Goal: Task Accomplishment & Management: Use online tool/utility

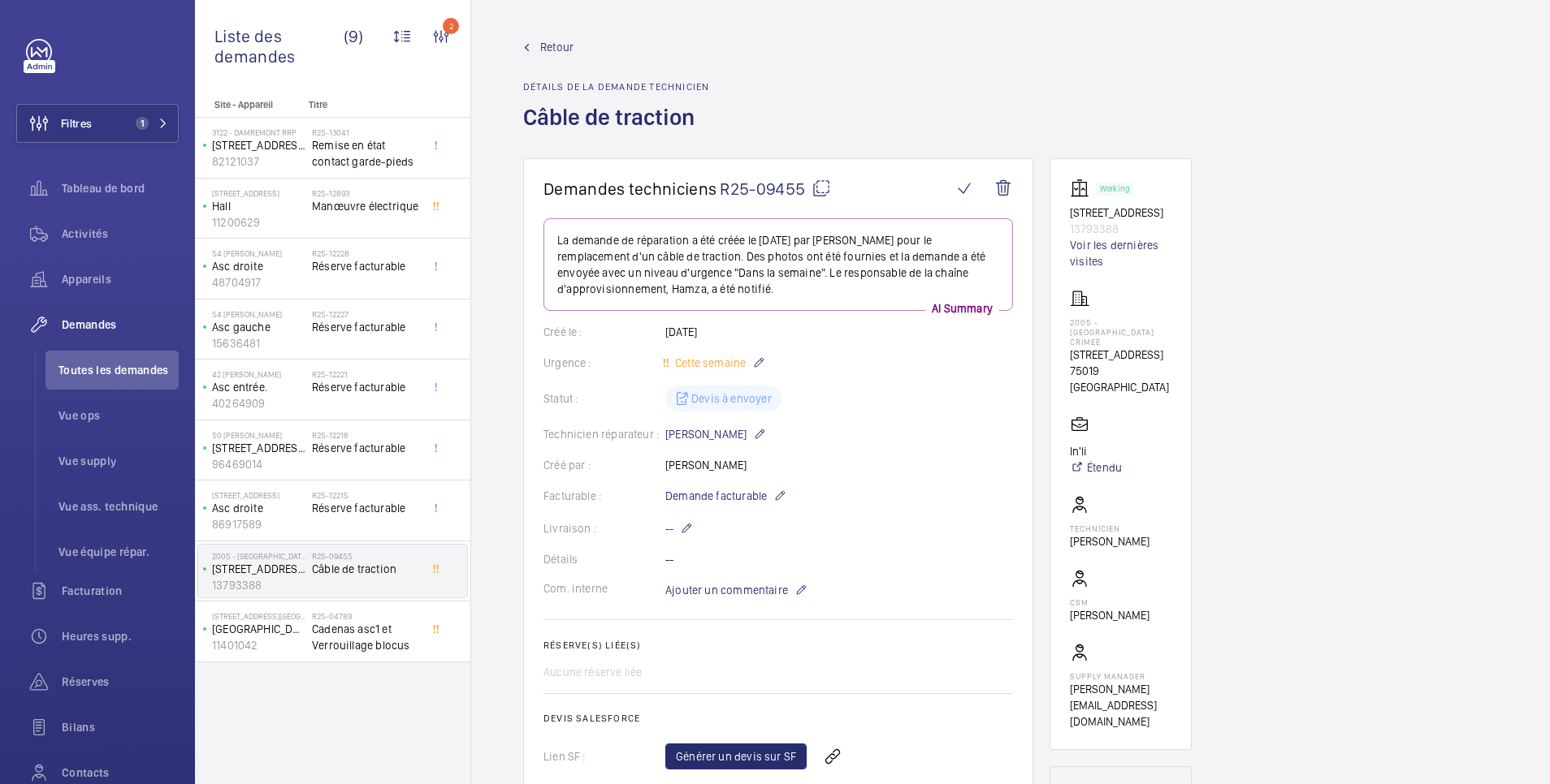
click at [551, 47] on span "Retour" at bounding box center [557, 47] width 34 height 16
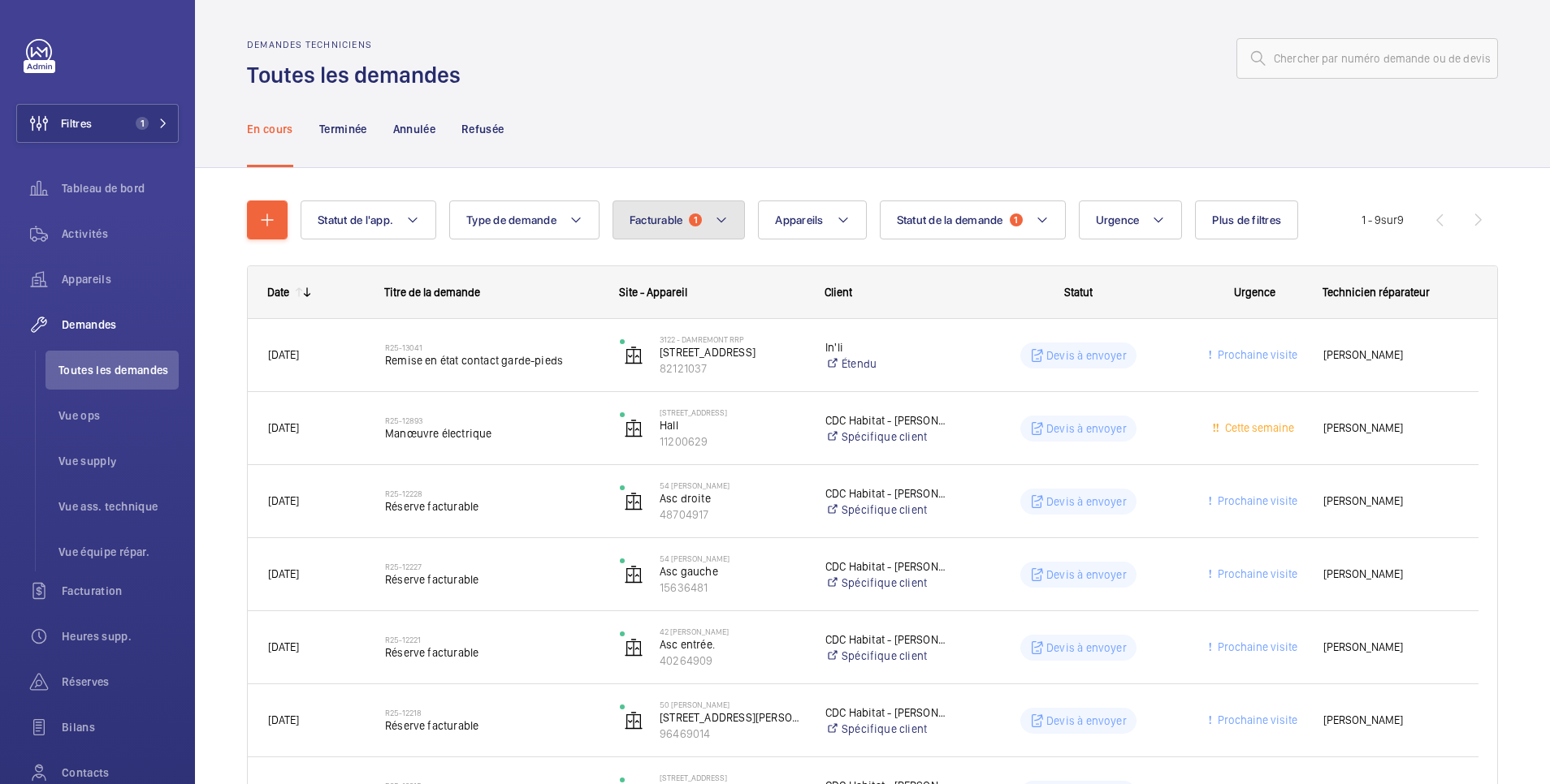
click at [653, 223] on span "Facturable" at bounding box center [656, 219] width 54 height 13
click at [681, 274] on mat-radio-button "Facturable" at bounding box center [767, 269] width 292 height 33
radio input "false"
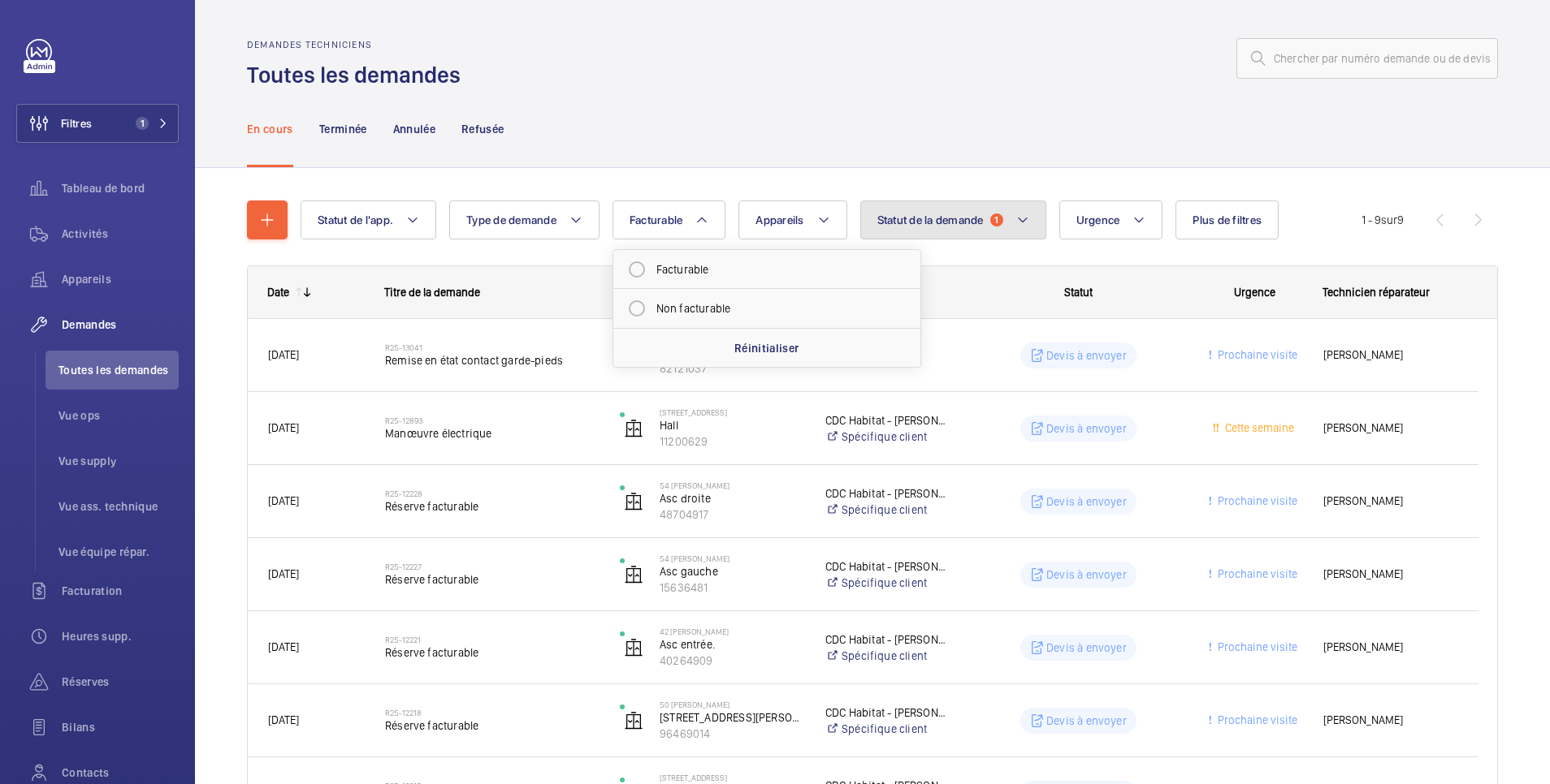
click at [943, 223] on span "Statut de la demande" at bounding box center [929, 219] width 106 height 13
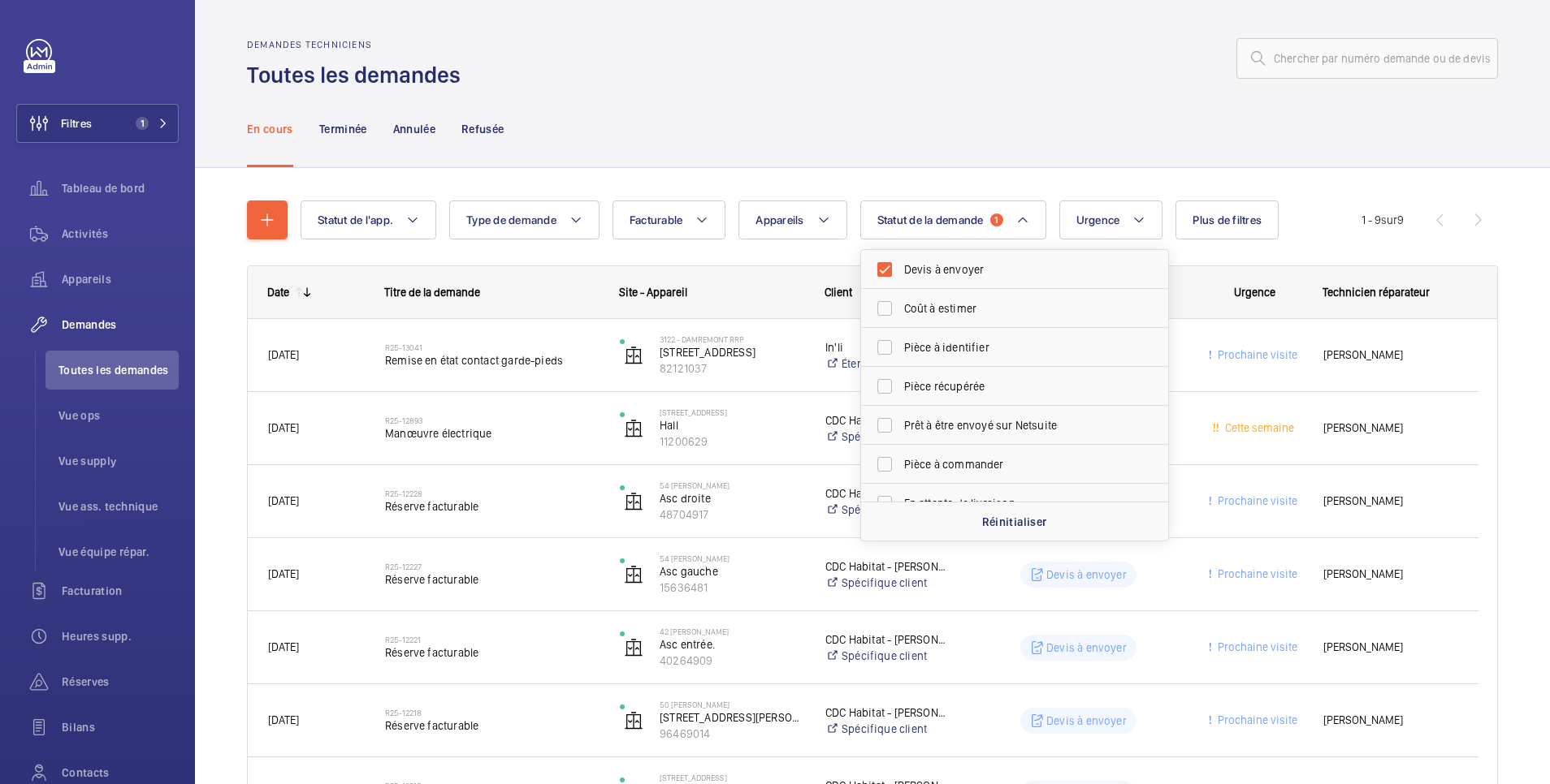
click at [933, 88] on div "Demandes techniciens Toutes les demandes" at bounding box center [873, 65] width 1251 height 52
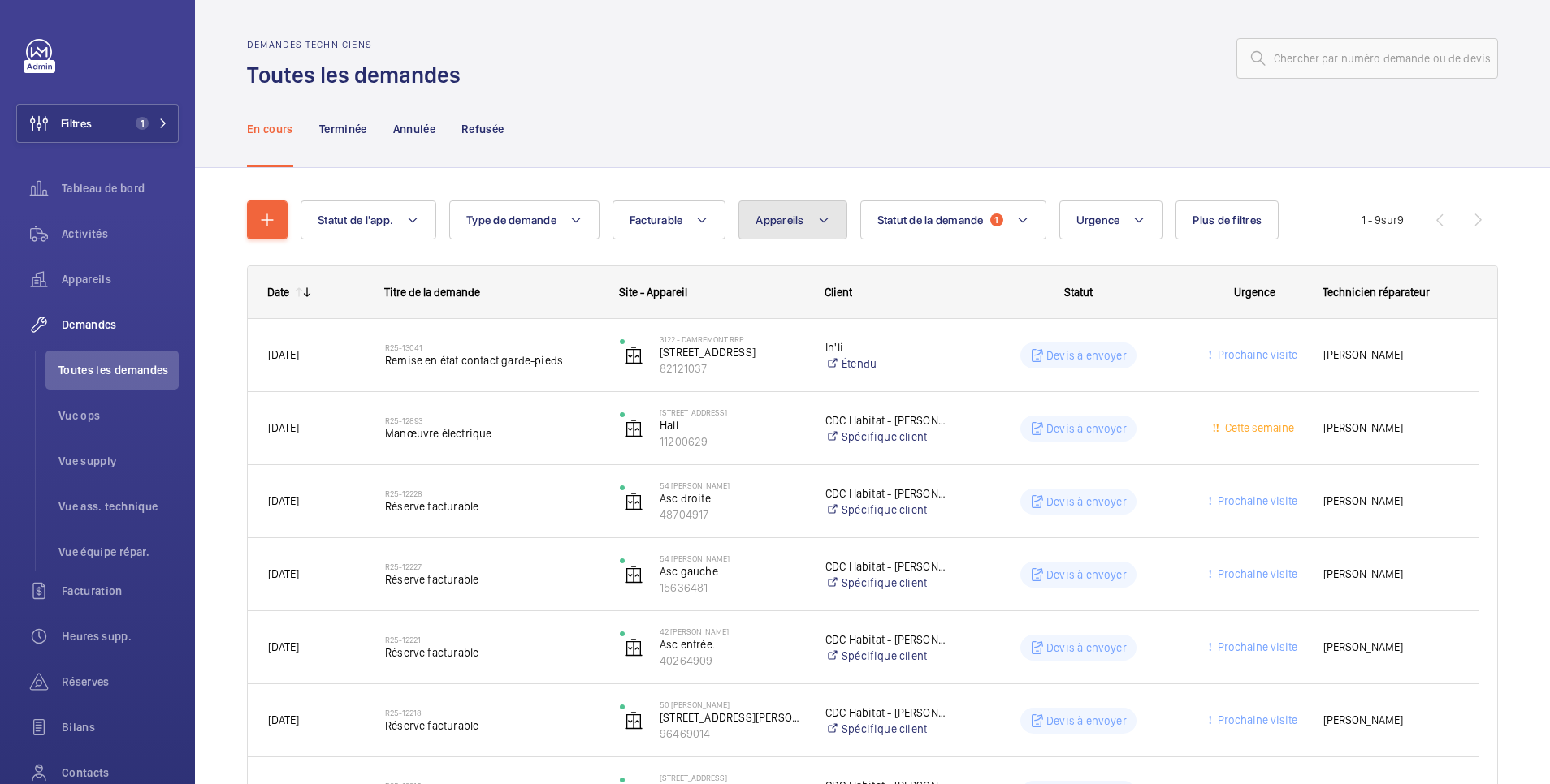
click at [803, 225] on span "Appareils" at bounding box center [779, 219] width 48 height 13
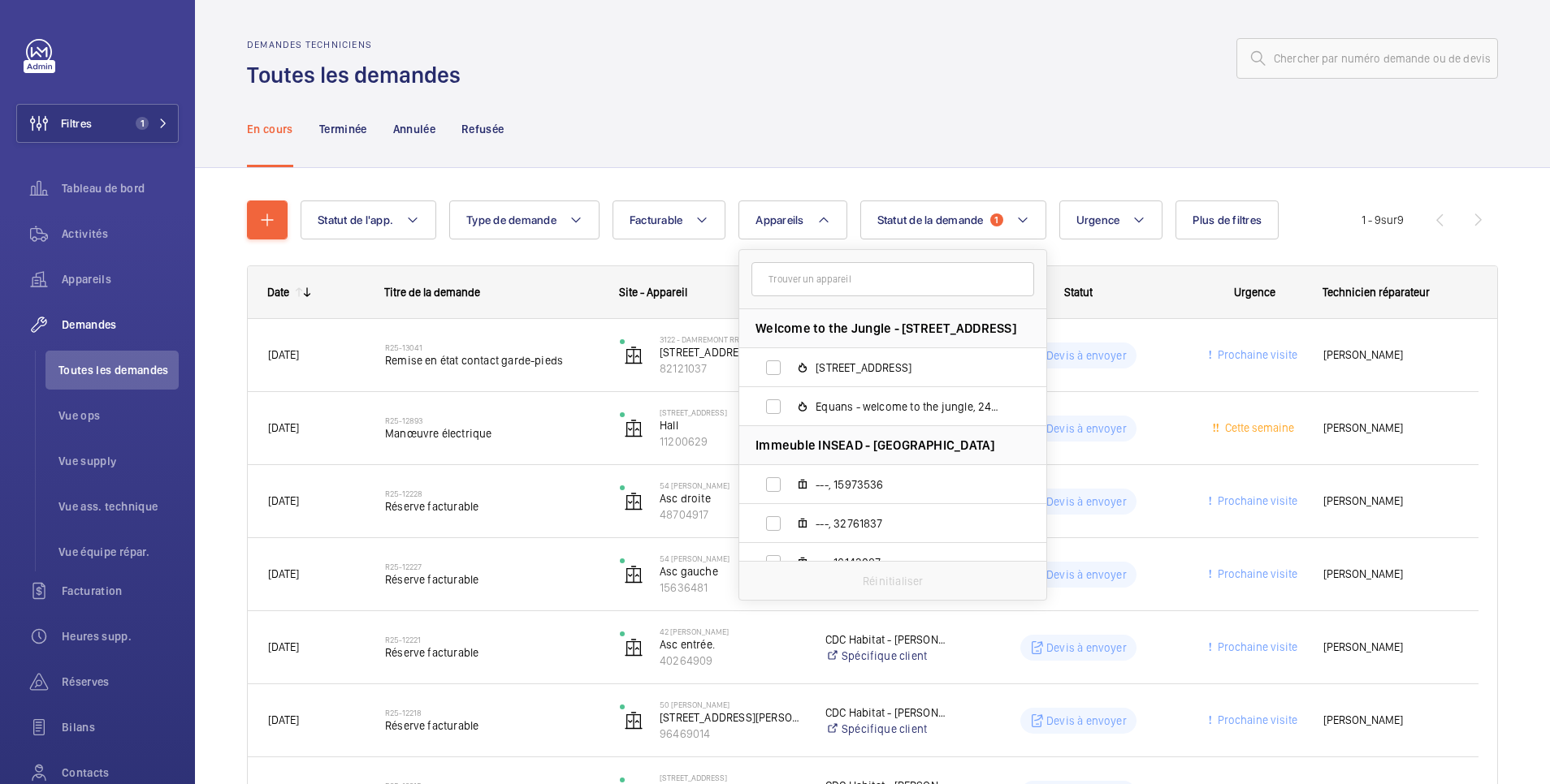
click at [810, 278] on input "text" at bounding box center [893, 279] width 283 height 34
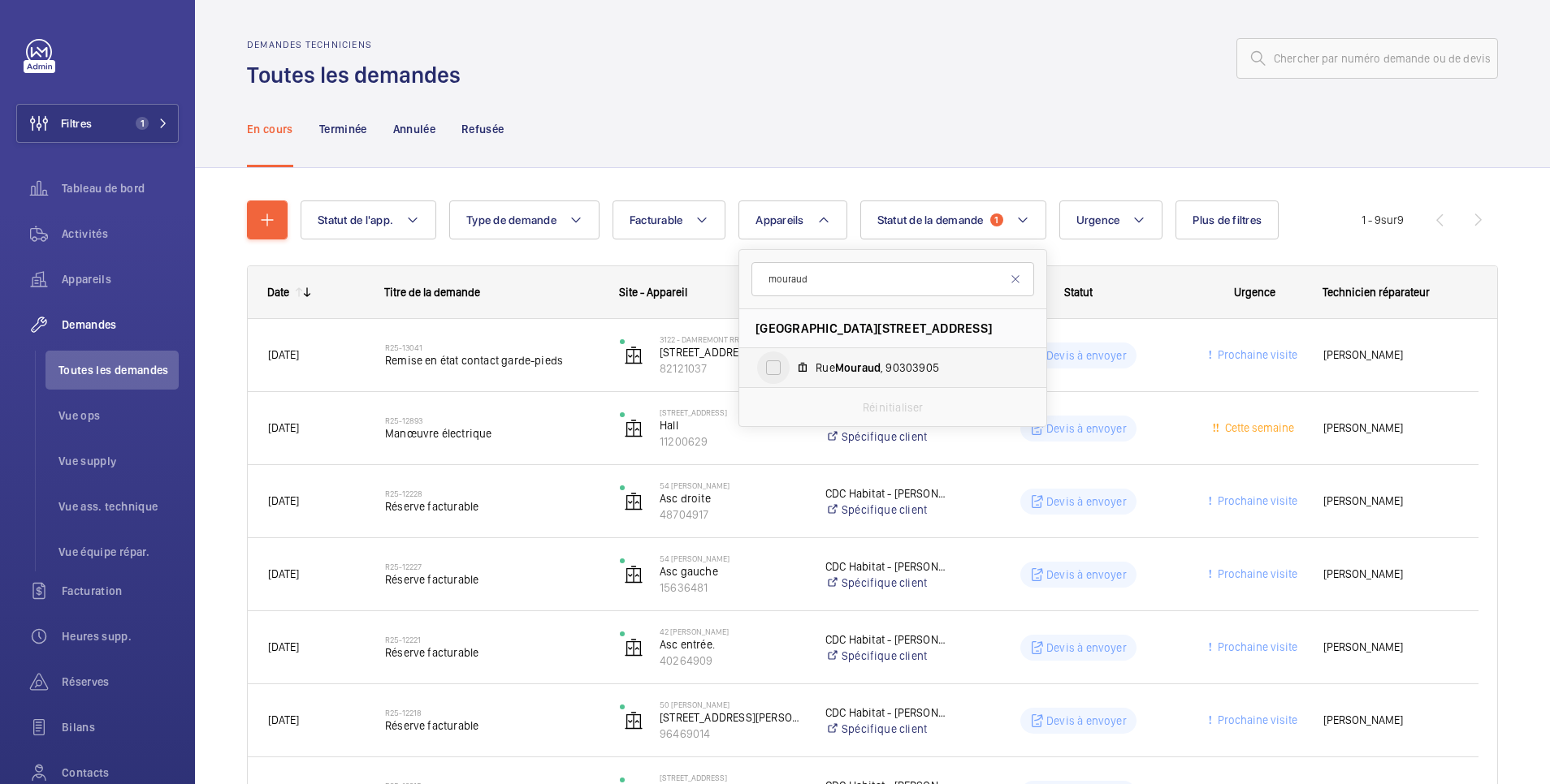
type input "mouraud"
click at [781, 369] on input "[GEOGRAPHIC_DATA] , 90303905" at bounding box center [773, 367] width 33 height 33
checkbox input "true"
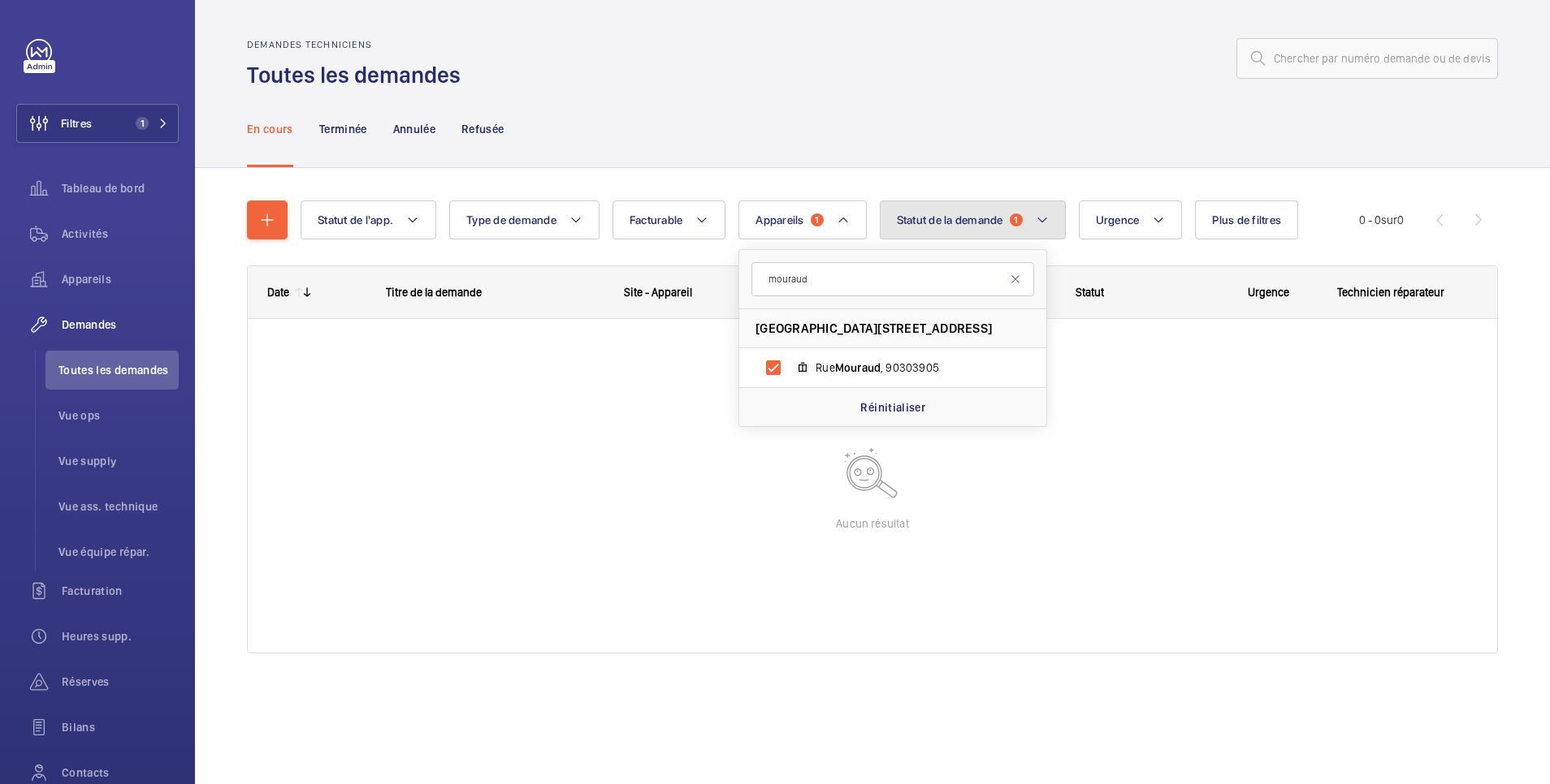
click at [926, 214] on span "Statut de la demande" at bounding box center [949, 219] width 106 height 13
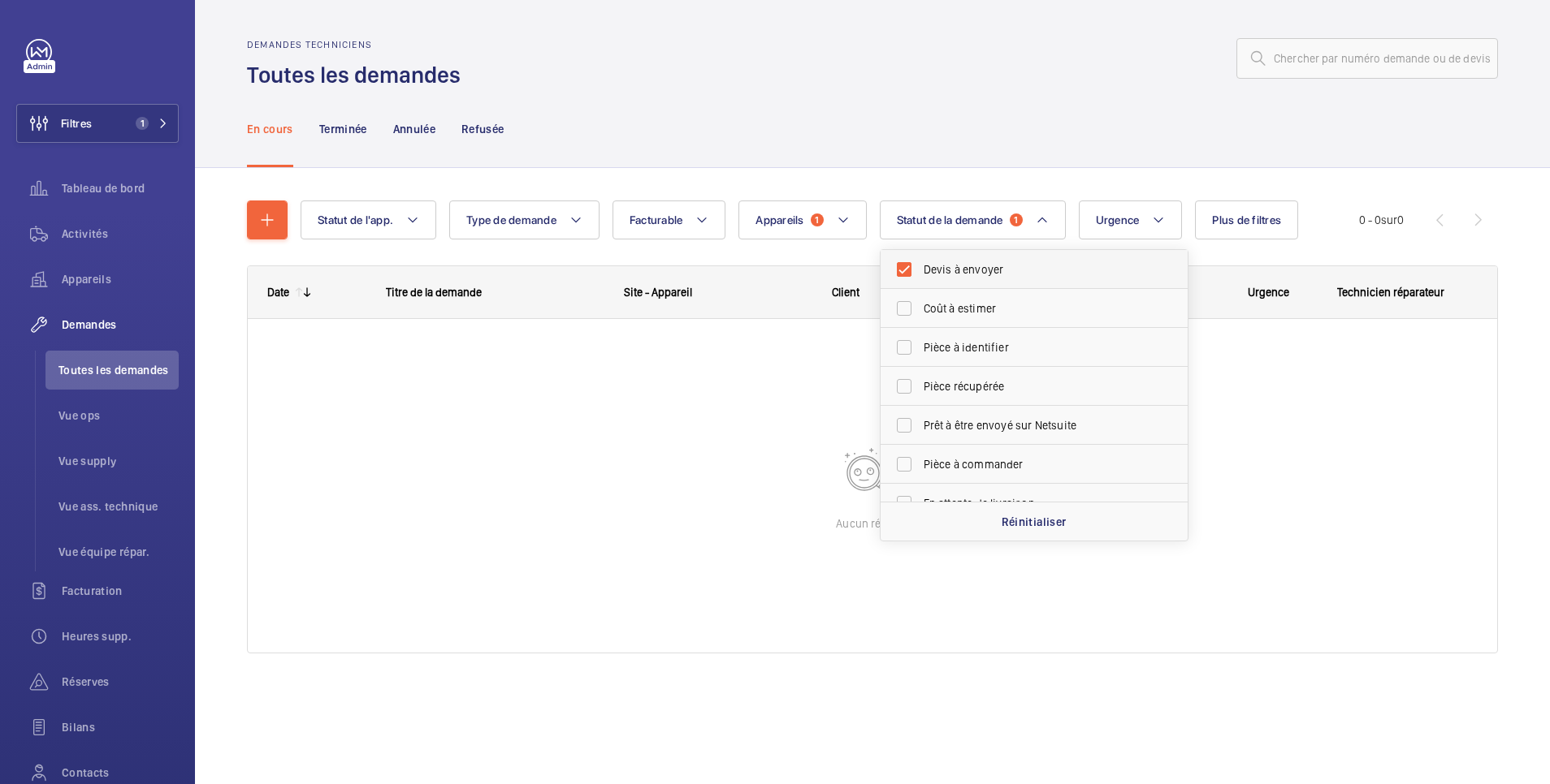
click at [926, 268] on span "Devis à envoyer" at bounding box center [1035, 269] width 223 height 16
click at [920, 268] on input "Devis à envoyer" at bounding box center [904, 269] width 33 height 33
checkbox input "false"
click at [682, 73] on div at bounding box center [984, 58] width 1028 height 39
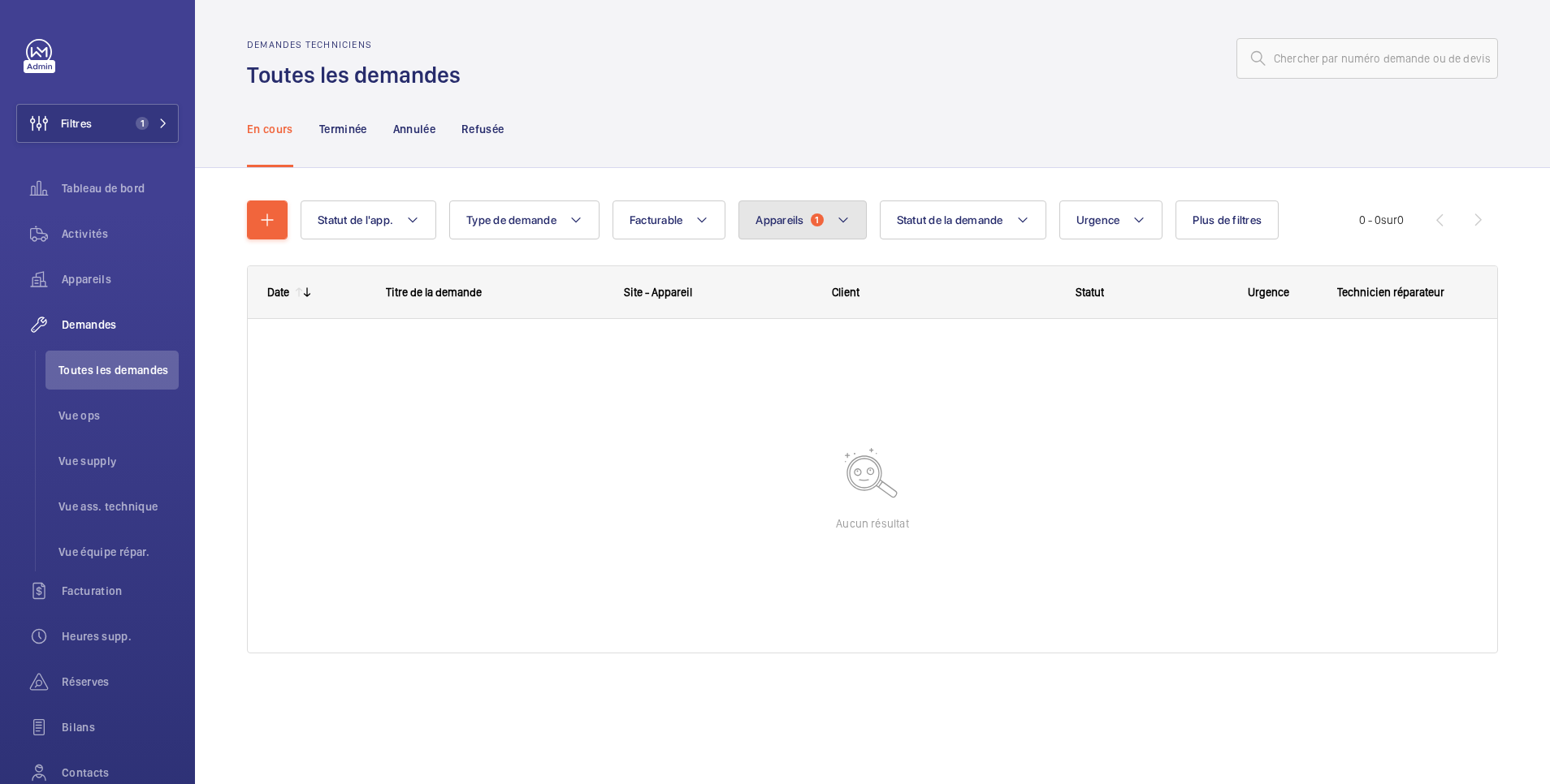
click at [779, 225] on span "Appareils" at bounding box center [779, 219] width 48 height 13
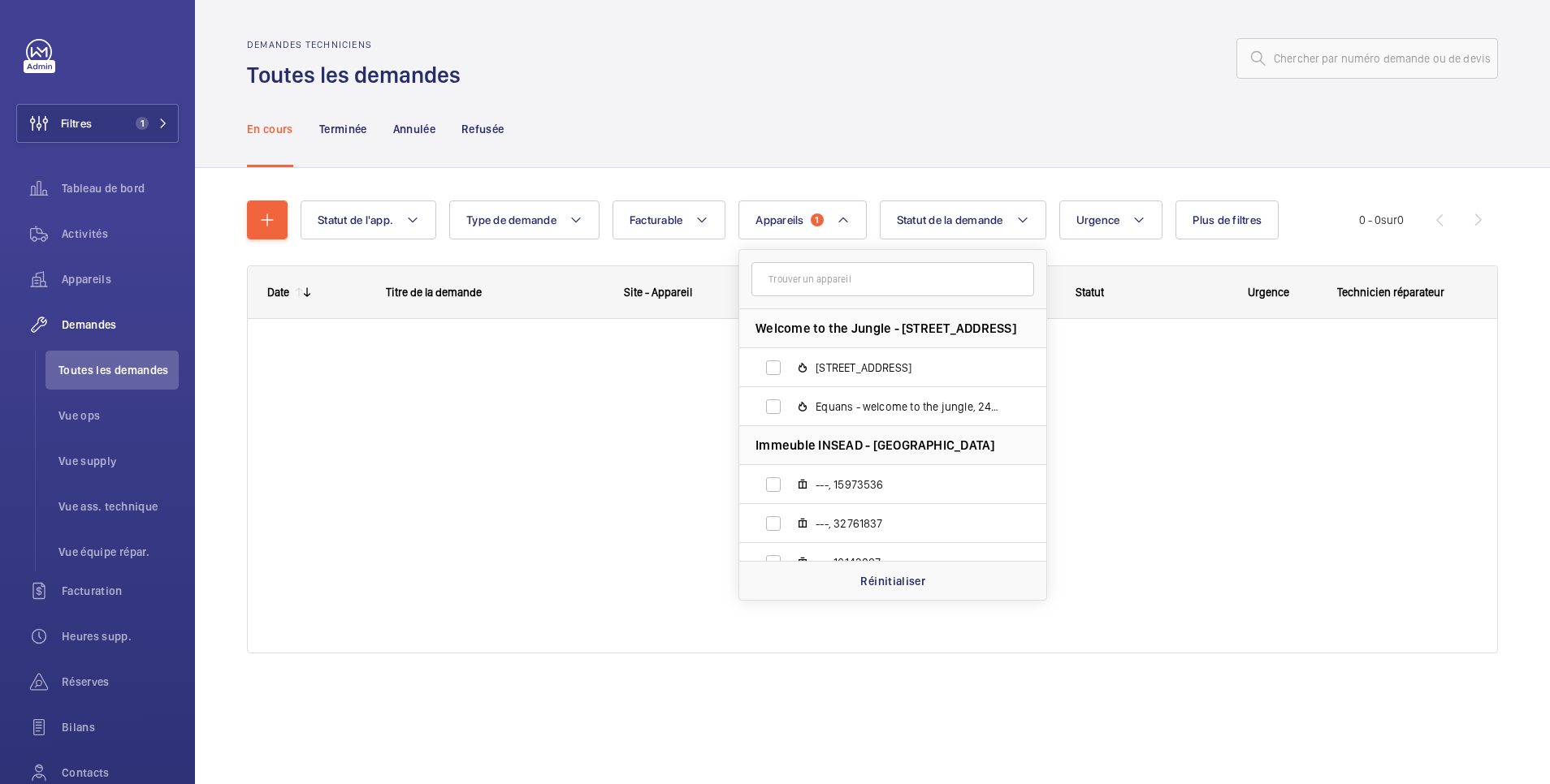
click at [788, 279] on input "text" at bounding box center [893, 279] width 283 height 34
click at [935, 34] on wm-front-admin-header "Demandes techniciens Toutes les demandes" at bounding box center [872, 45] width 1354 height 90
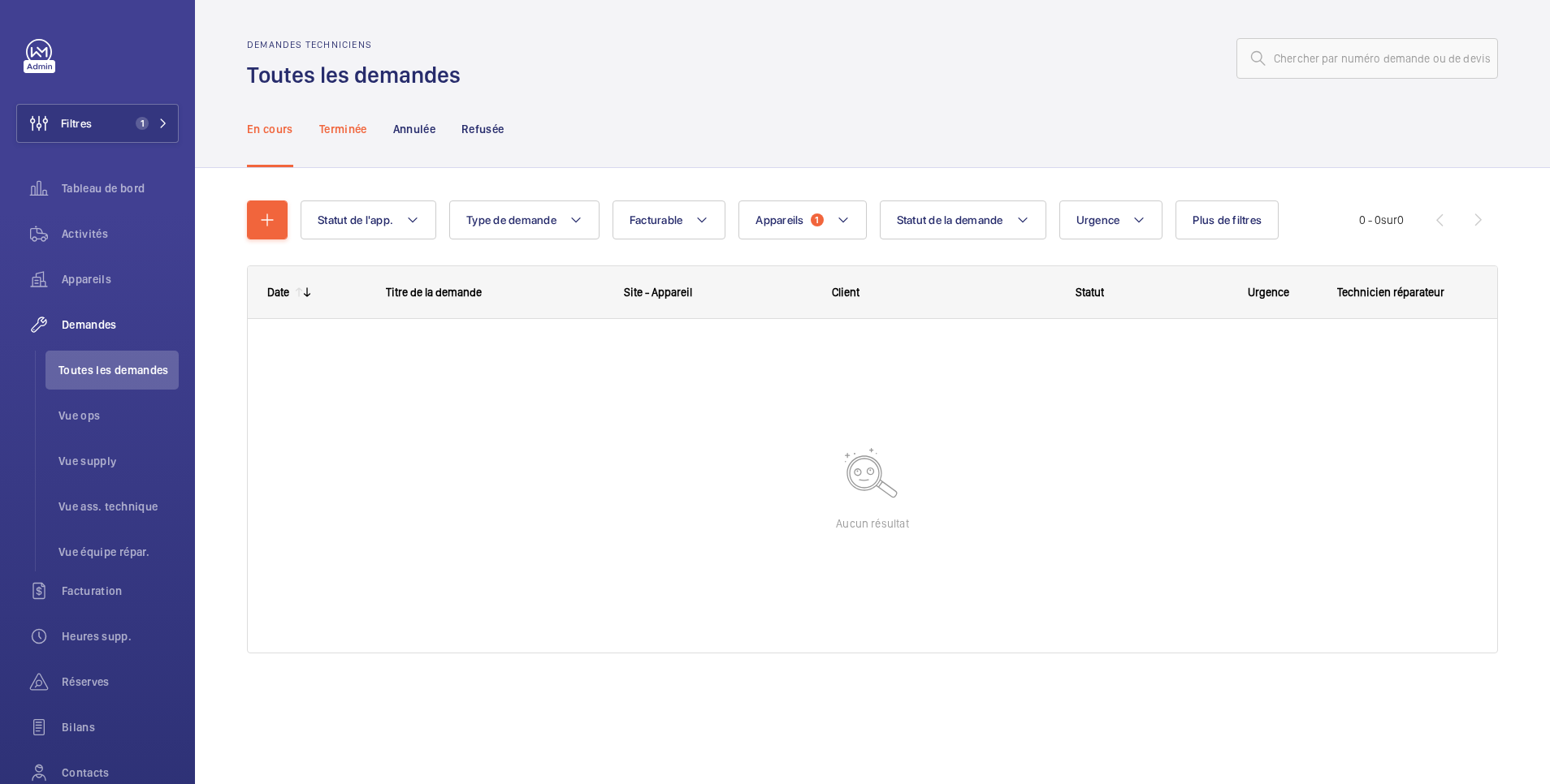
click at [348, 129] on p "Terminée" at bounding box center [343, 129] width 48 height 16
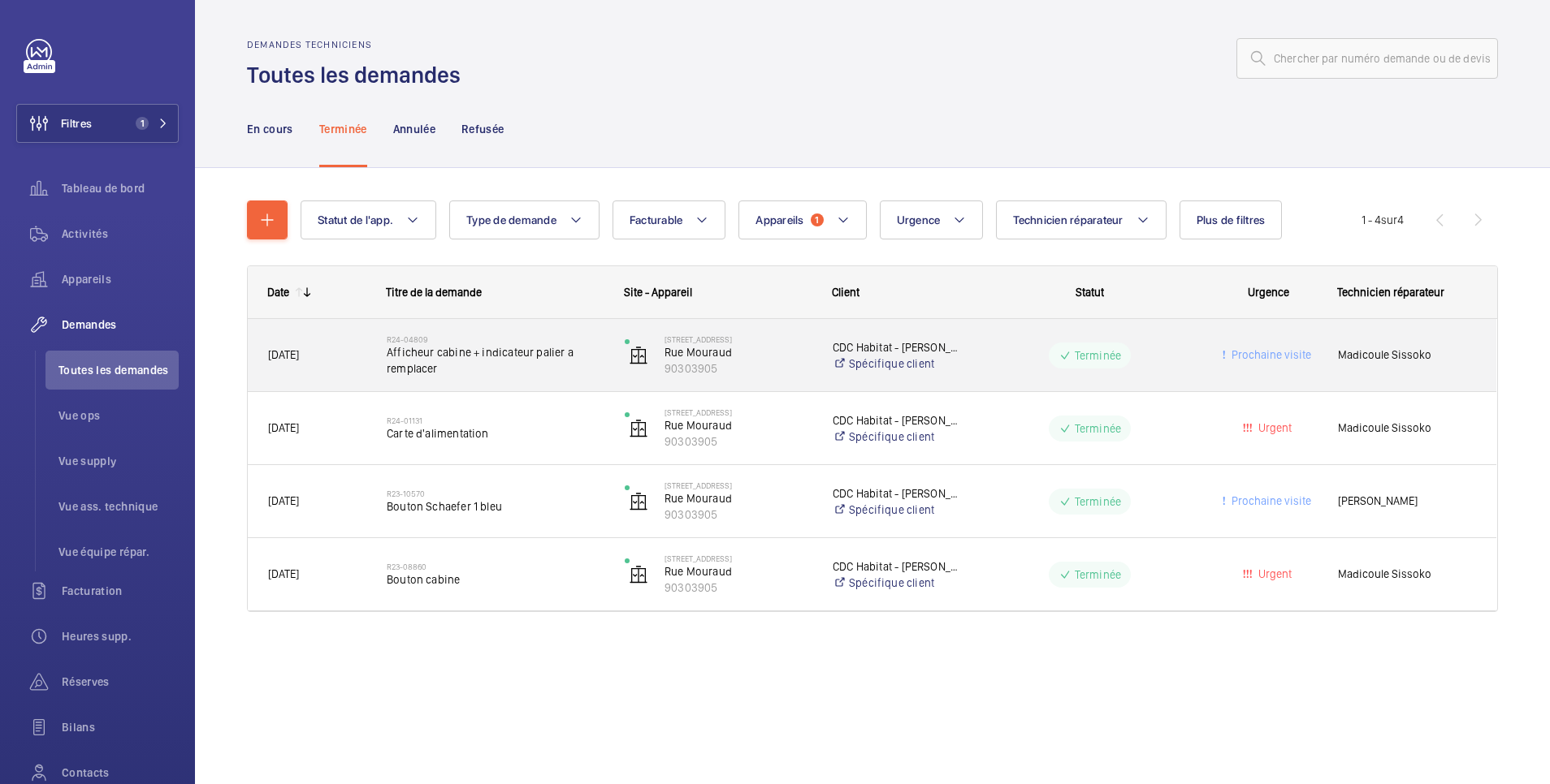
click at [1026, 359] on wm-front-pills-cell "Terminée" at bounding box center [1089, 355] width 216 height 26
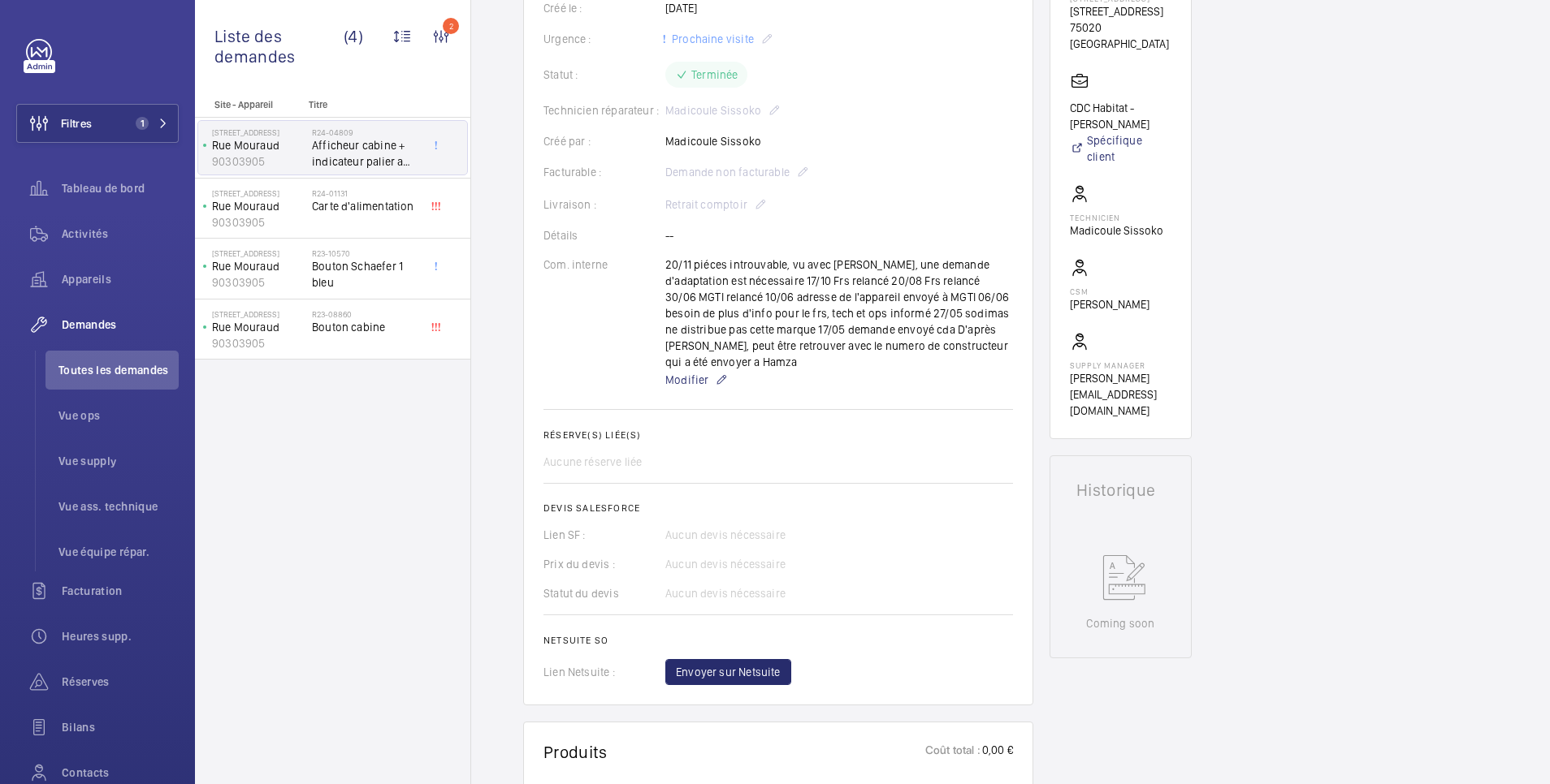
scroll to position [325, 0]
drag, startPoint x: 661, startPoint y: 256, endPoint x: 847, endPoint y: 333, distance: 201.3
click at [847, 333] on div "Com. interne 20/11 piéces introuvable, vu avec [PERSON_NAME], une demande d'ada…" at bounding box center [777, 323] width 470 height 133
copy div "20/11 piéces introuvable, vu avec [PERSON_NAME], une demande d'adaptation est n…"
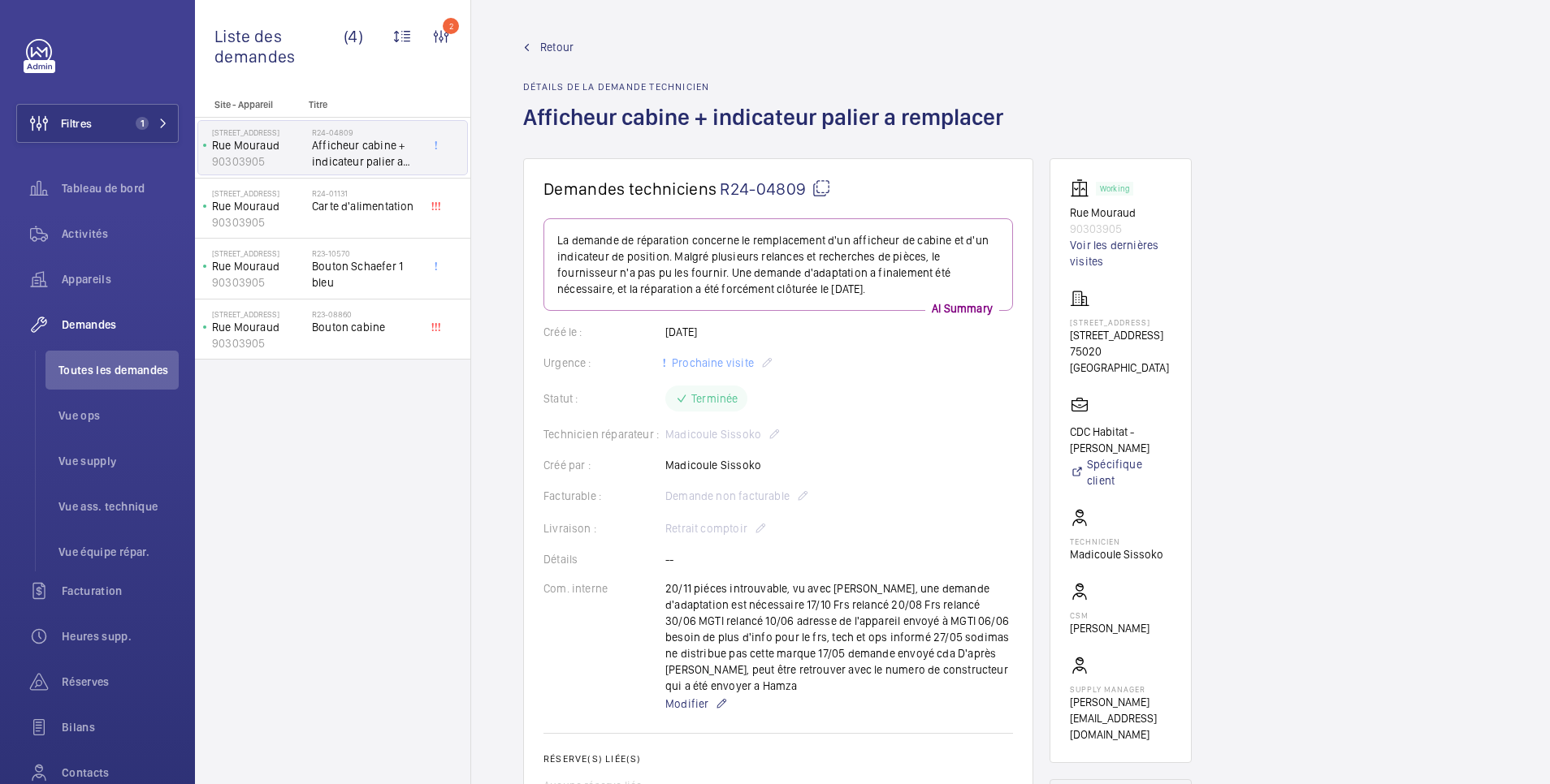
click at [554, 47] on span "Retour" at bounding box center [557, 47] width 34 height 16
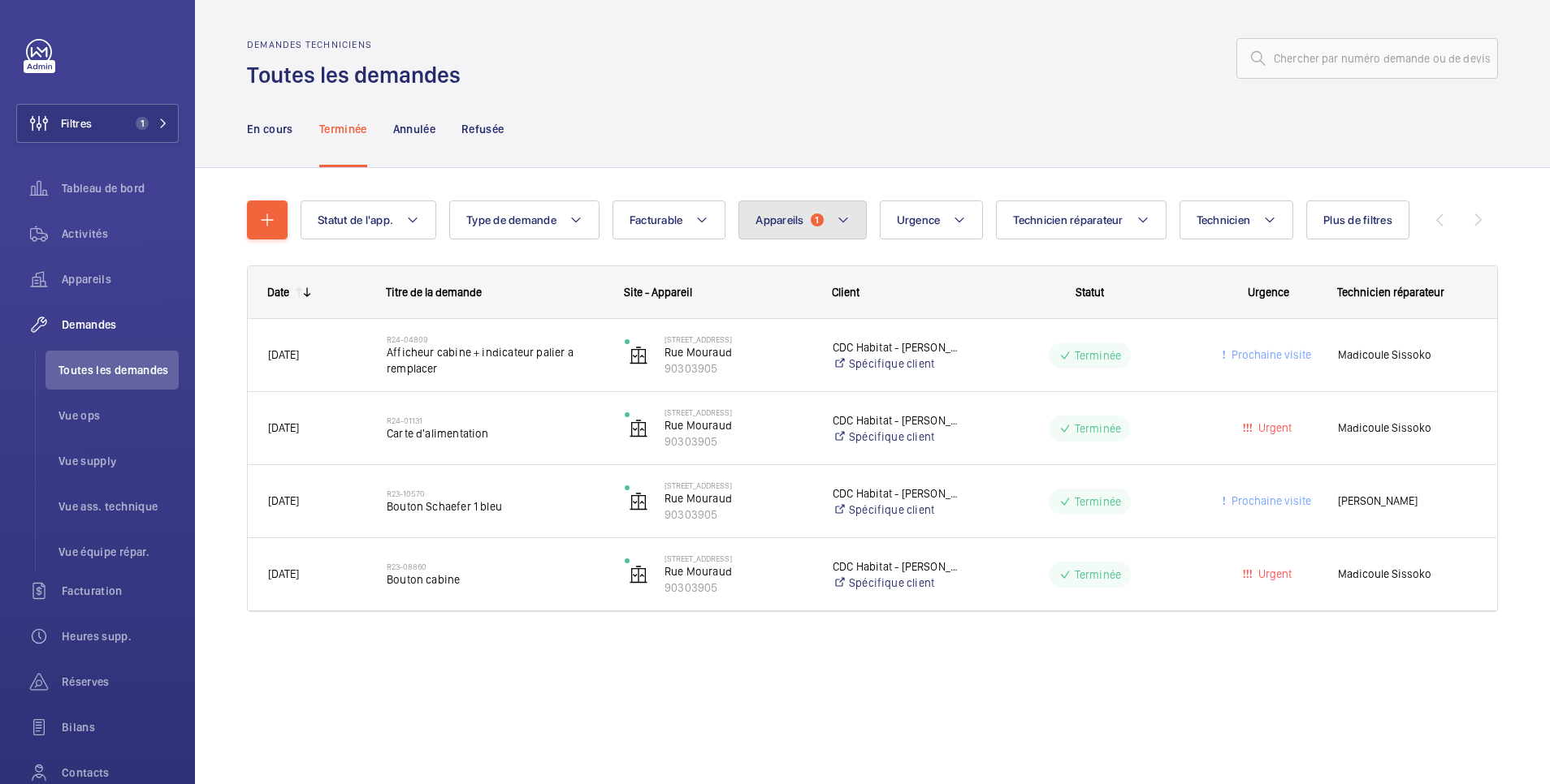
click at [796, 225] on span "Appareils" at bounding box center [779, 219] width 48 height 13
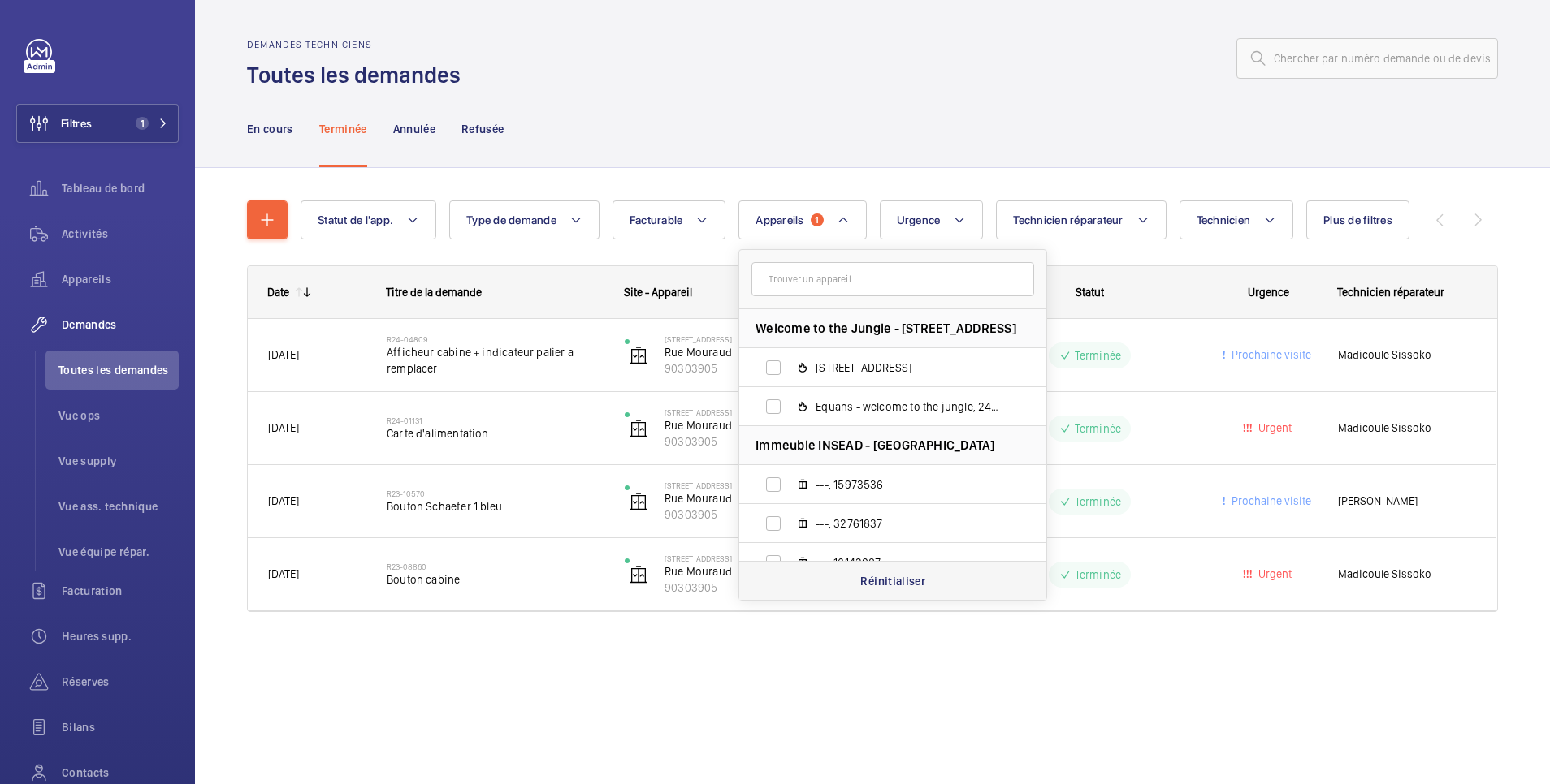
click at [902, 582] on p "Réinitialiser" at bounding box center [892, 582] width 65 height 16
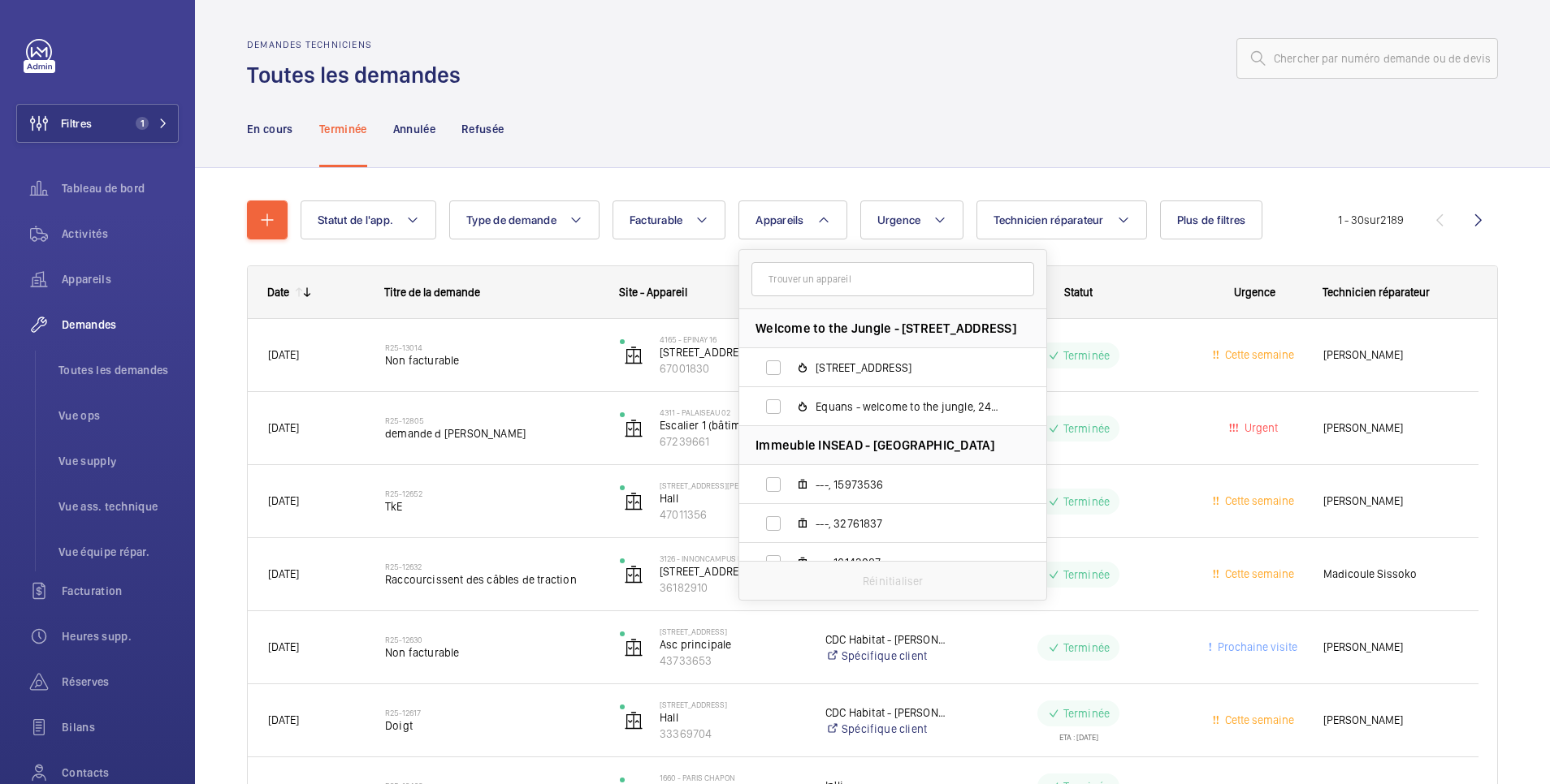
click at [649, 80] on div "Demandes techniciens Toutes les demandes" at bounding box center [873, 65] width 1251 height 52
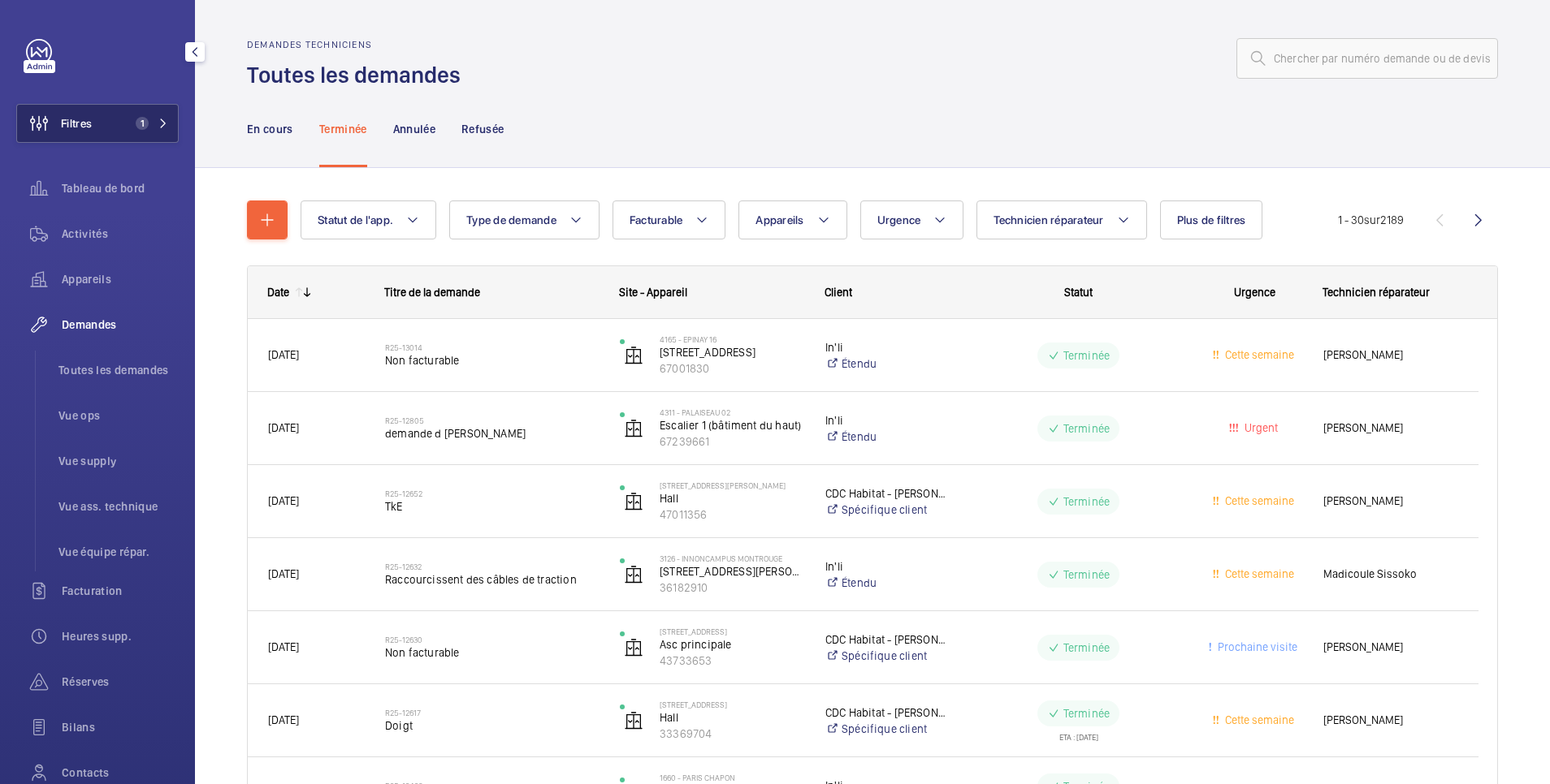
click at [105, 115] on button "Filtres 1" at bounding box center [97, 123] width 163 height 39
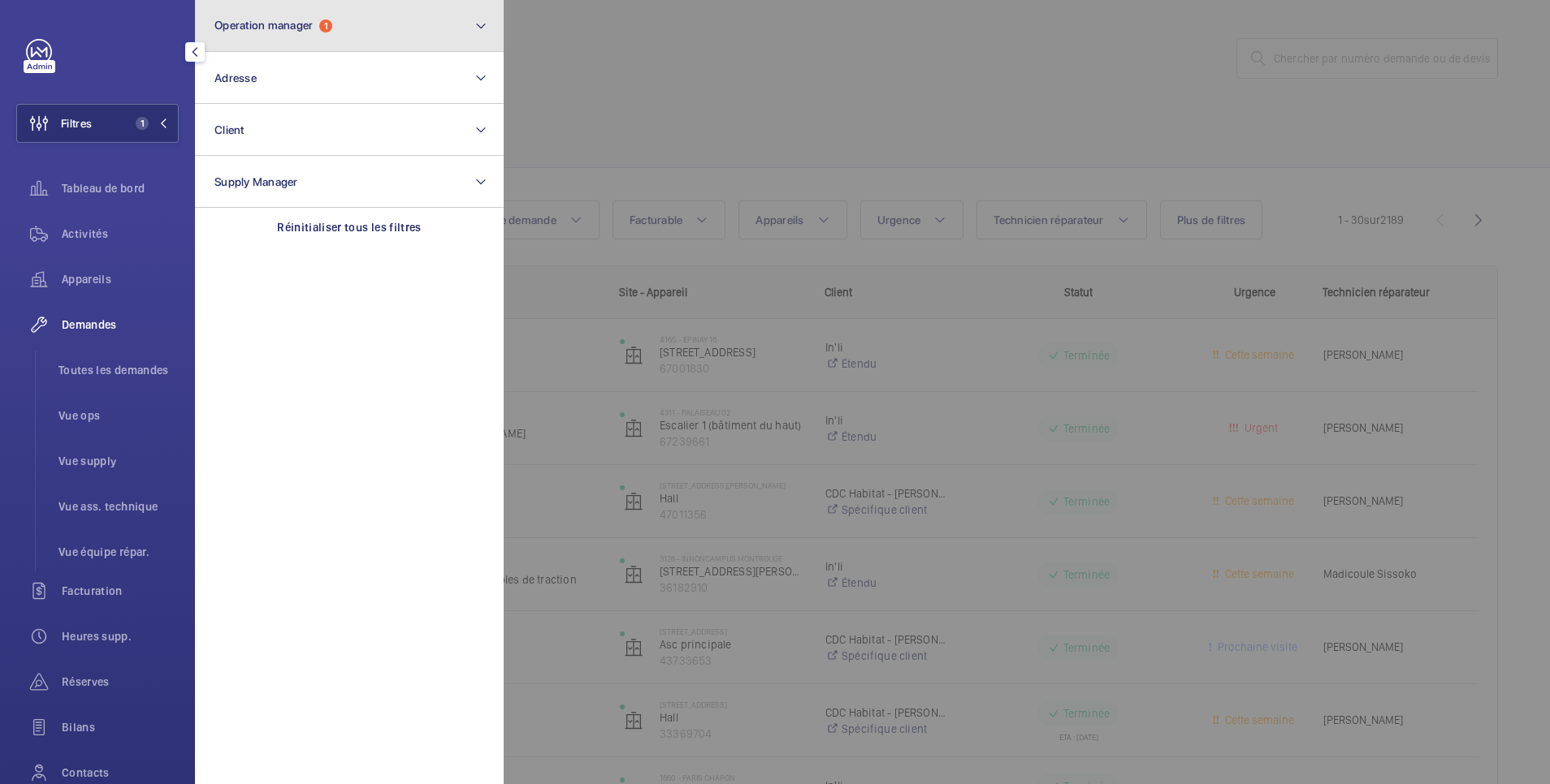
click at [243, 24] on span "Operation manager" at bounding box center [263, 25] width 98 height 13
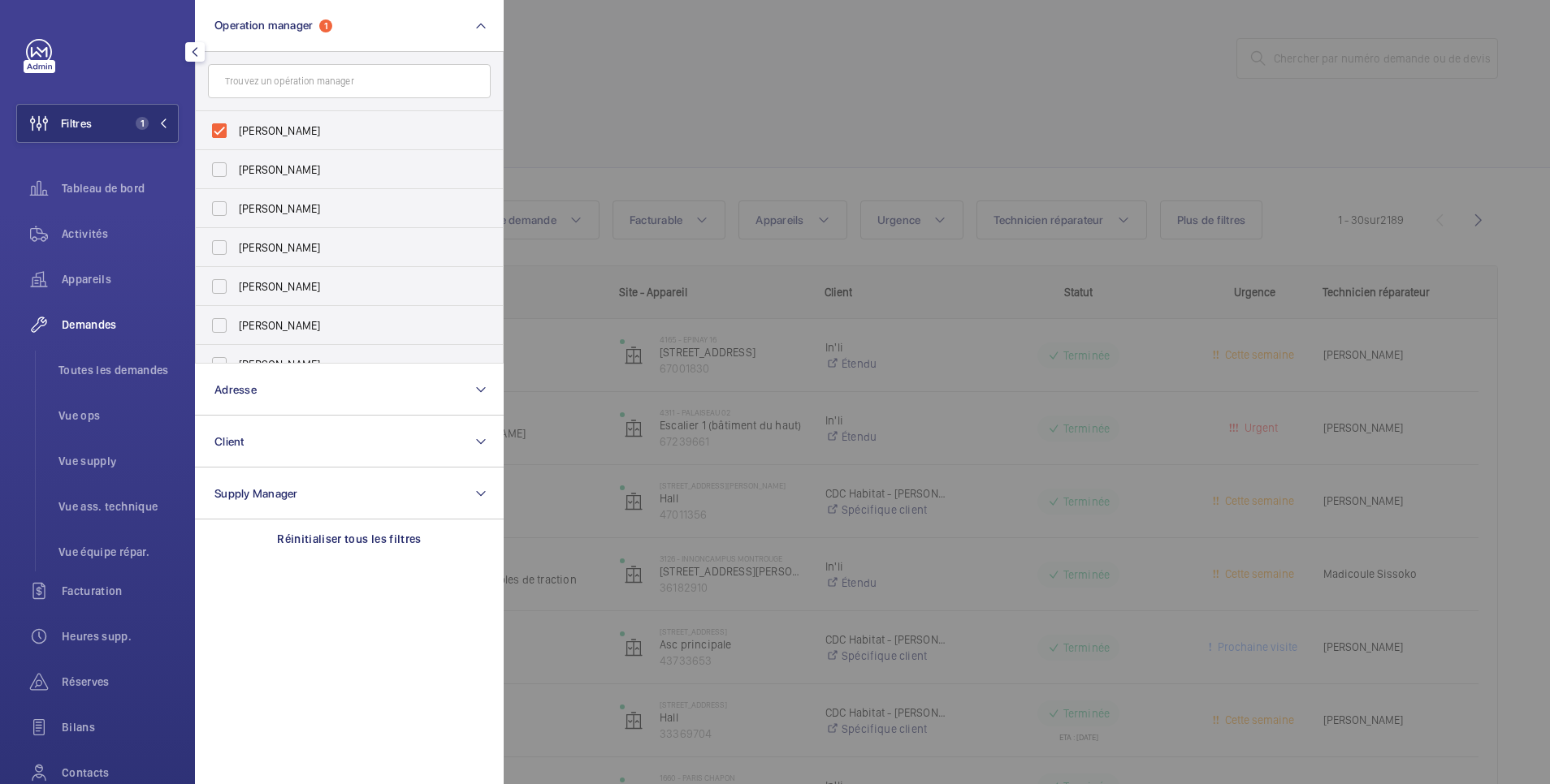
click at [651, 61] on div at bounding box center [1278, 392] width 1550 height 784
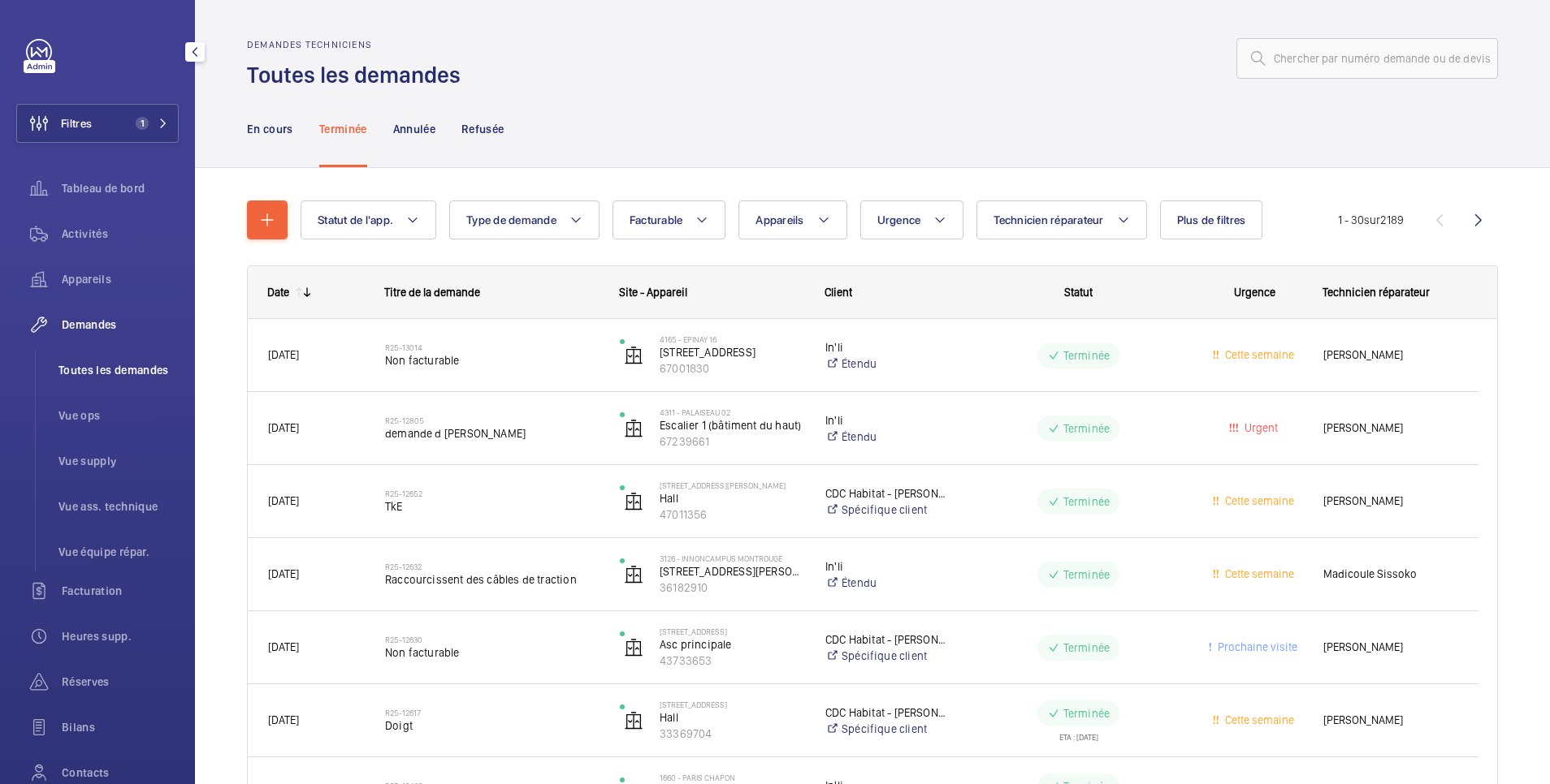
click at [95, 369] on span "Toutes les demandes" at bounding box center [118, 370] width 120 height 16
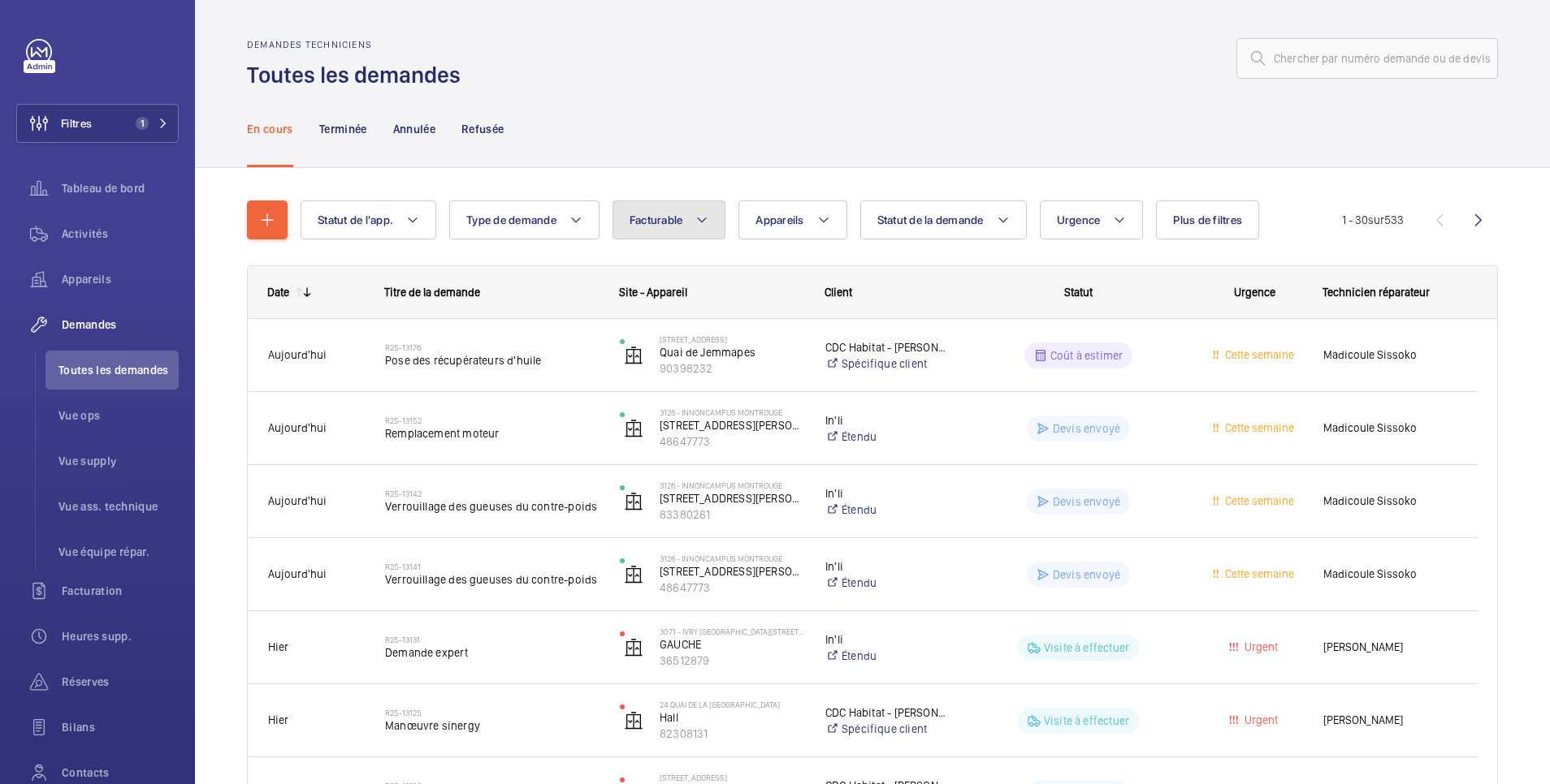
click at [665, 221] on span "Facturable" at bounding box center [656, 219] width 54 height 13
click at [669, 270] on mat-radio-button "Facturable" at bounding box center [767, 269] width 292 height 33
radio input "true"
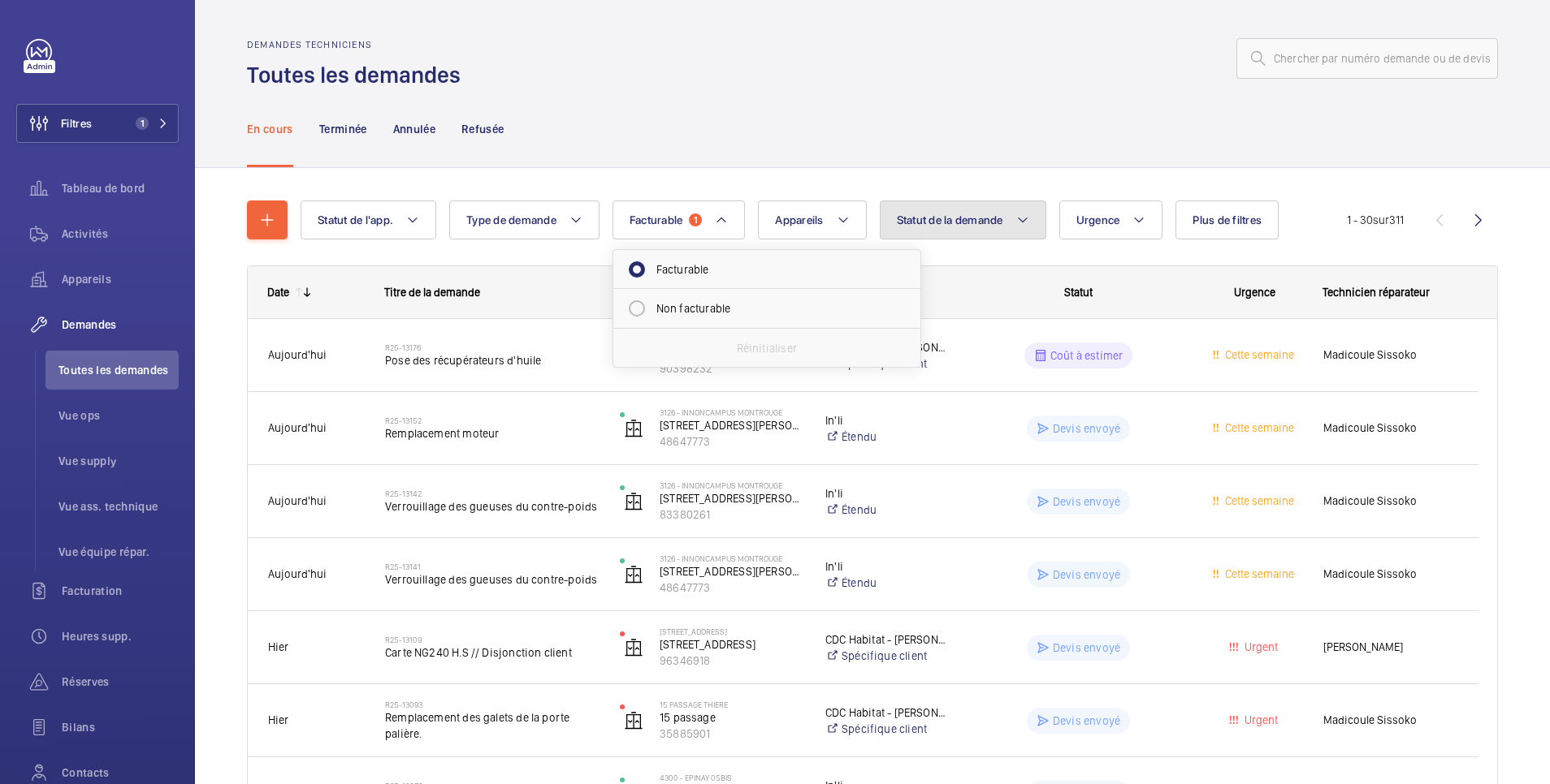
click at [986, 225] on span "Statut de la demande" at bounding box center [949, 219] width 106 height 13
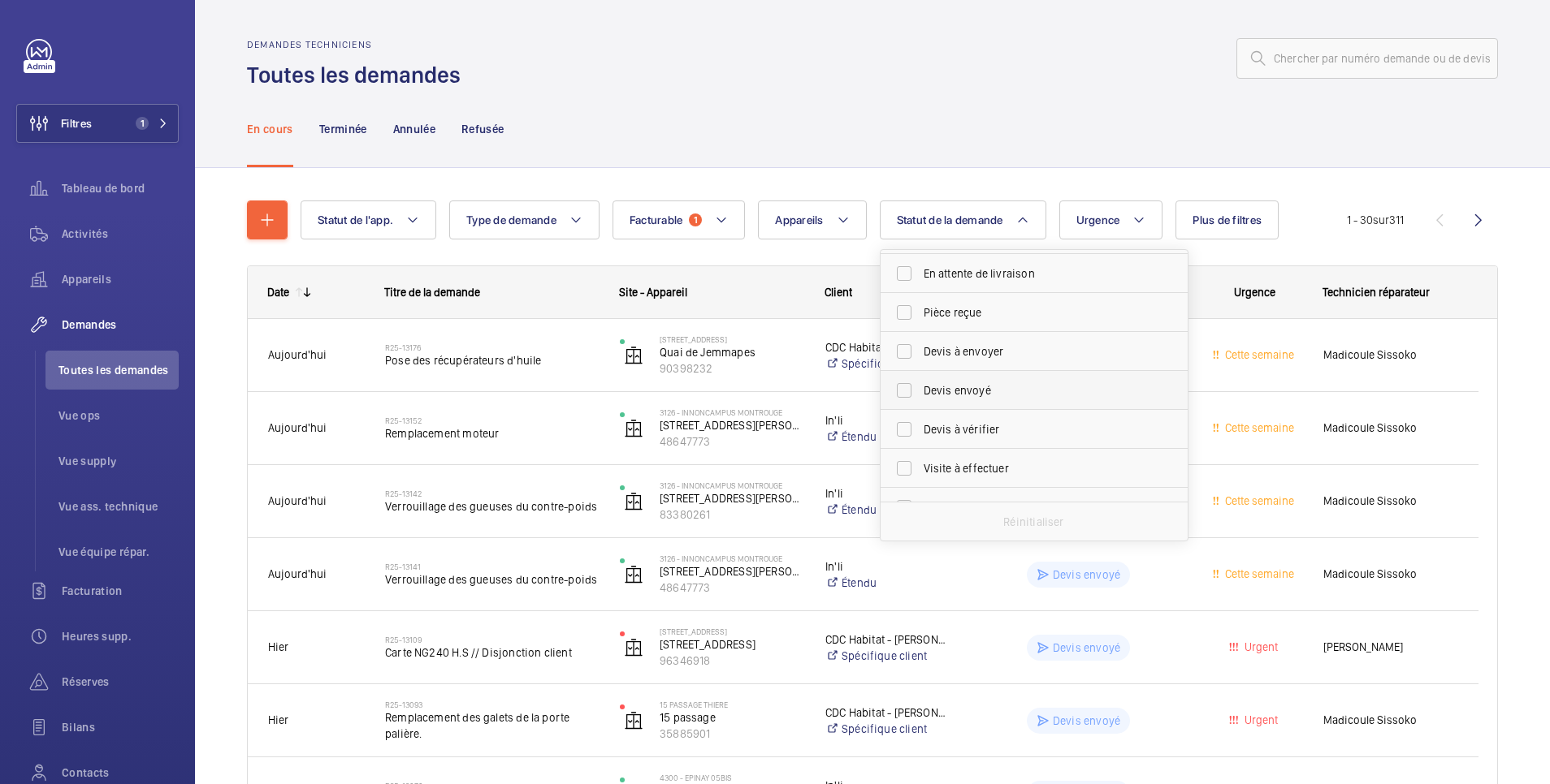
scroll to position [216, 0]
click at [950, 329] on span "Devis à envoyer" at bounding box center [1035, 327] width 223 height 16
click at [920, 329] on input "Devis à envoyer" at bounding box center [904, 326] width 33 height 33
checkbox input "true"
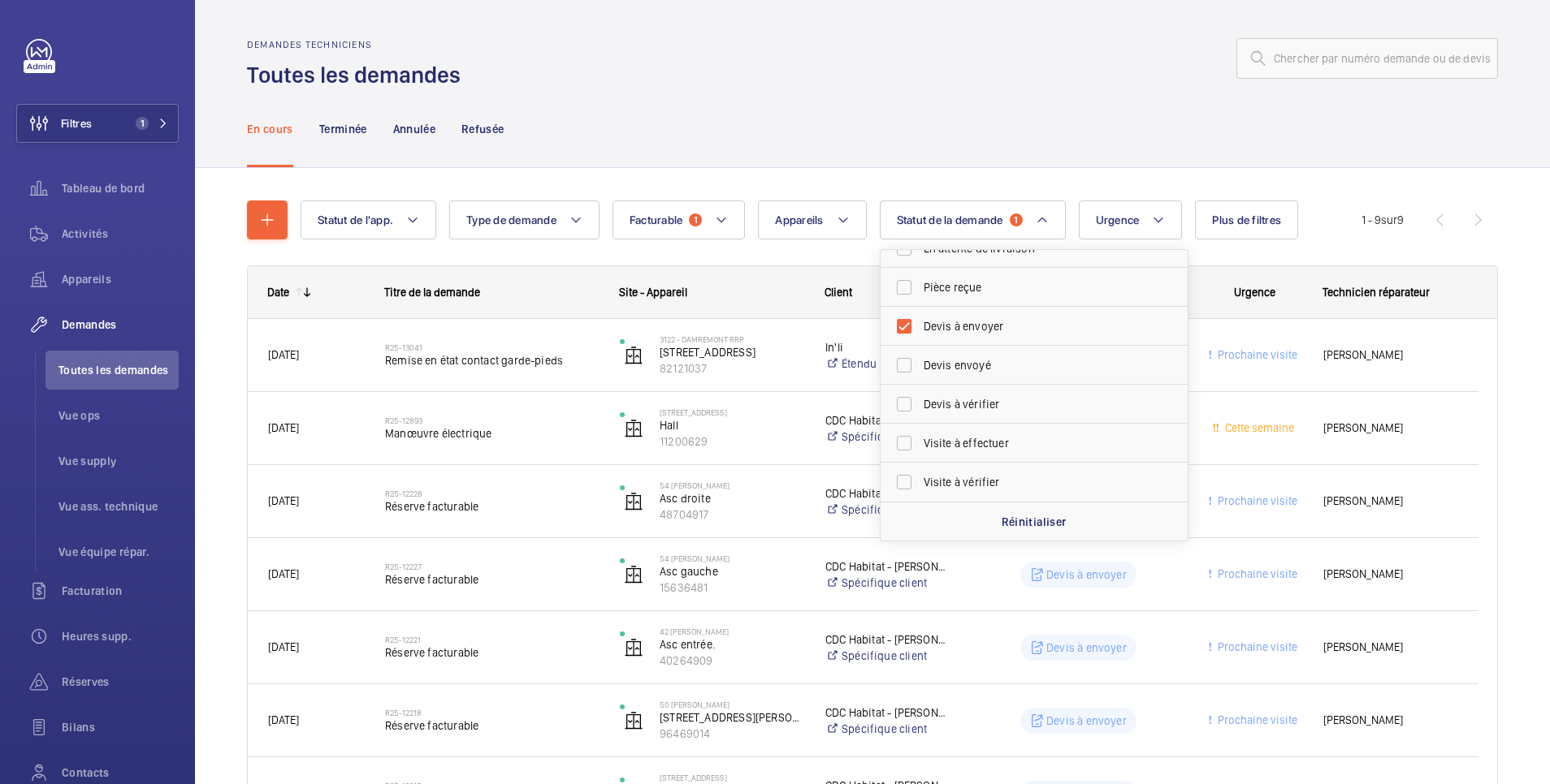
click at [802, 100] on div "En cours Terminée Annulée Refusée" at bounding box center [873, 129] width 1251 height 77
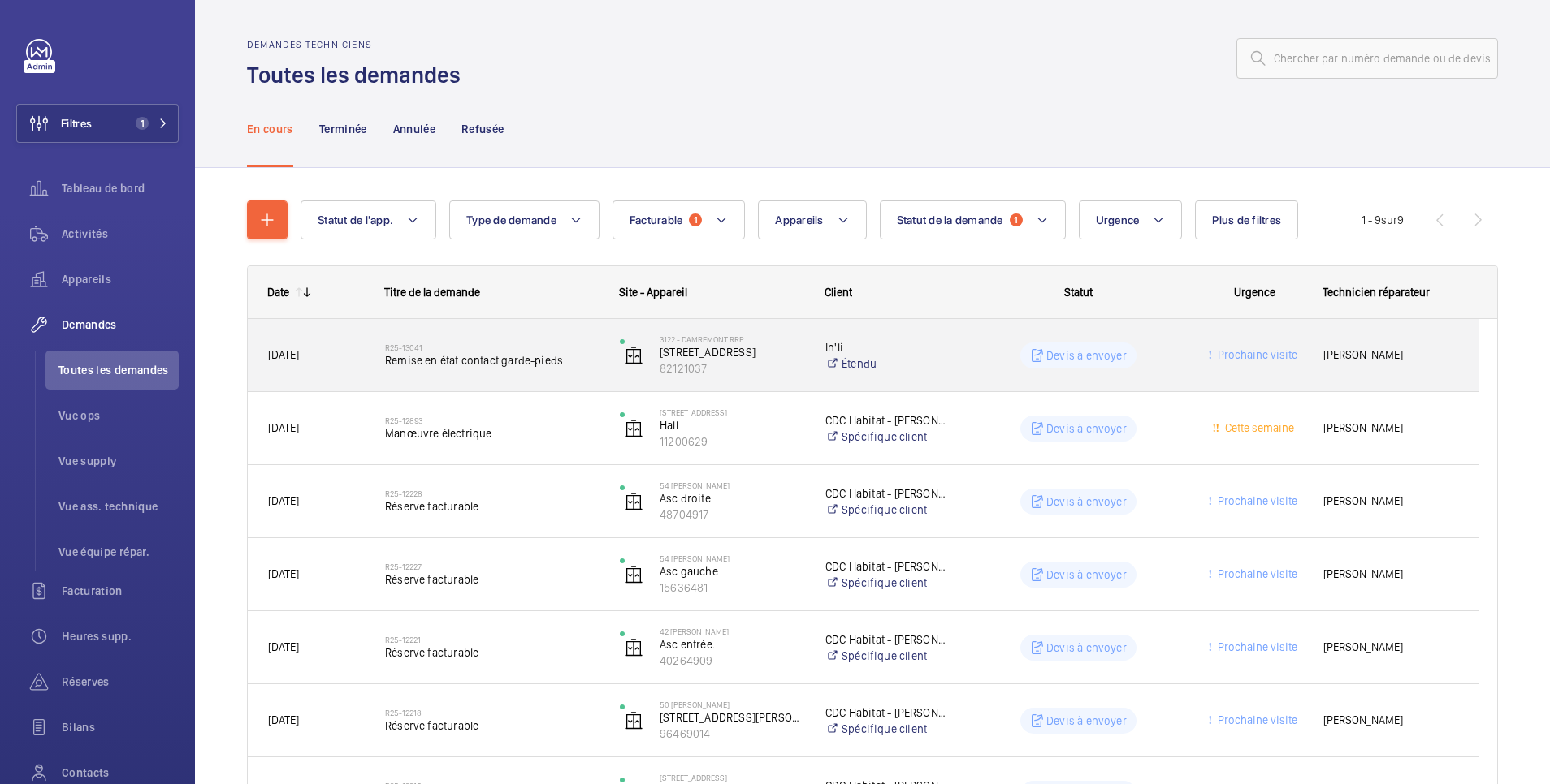
scroll to position [271, 0]
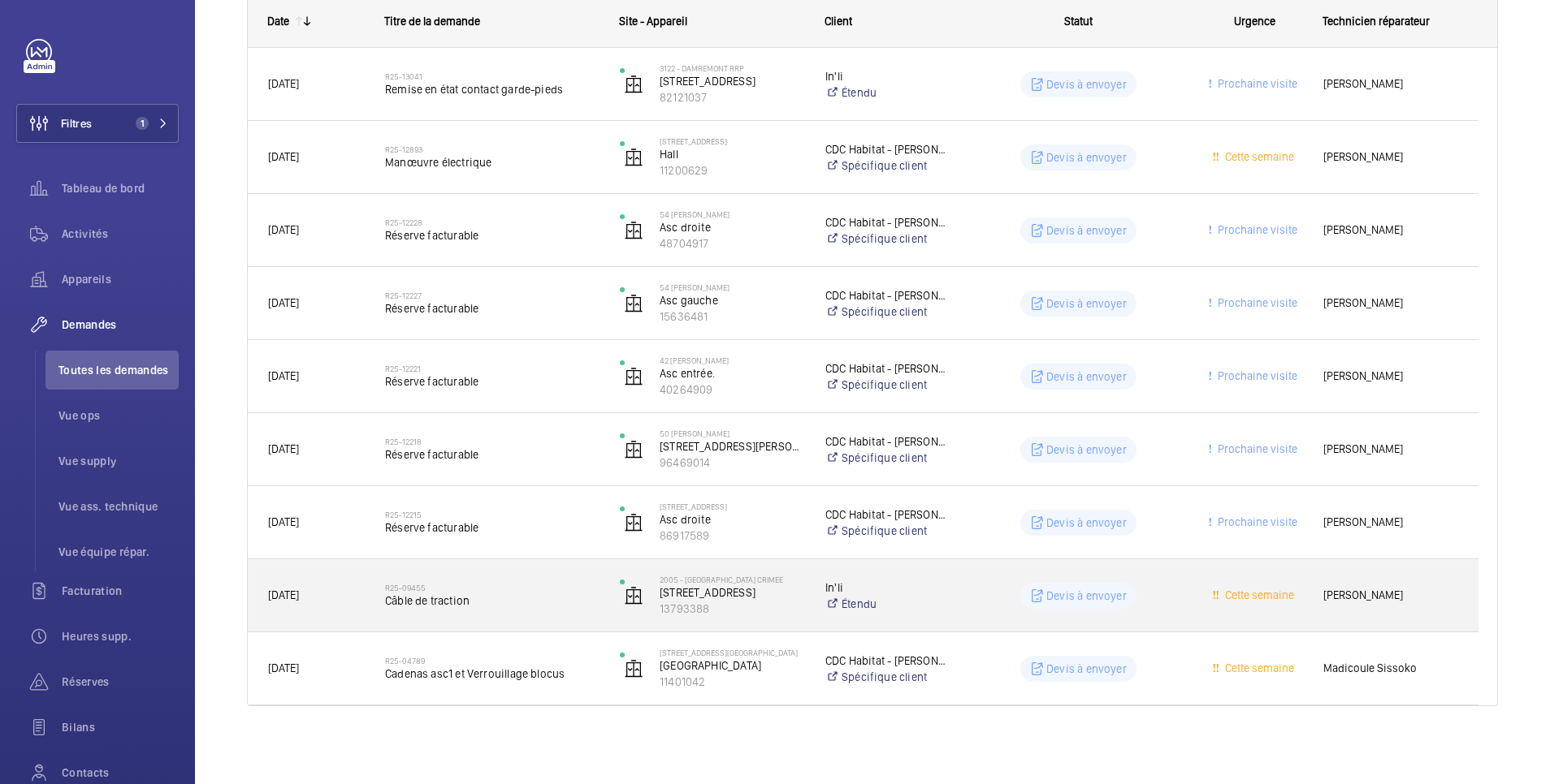
click at [976, 599] on wm-front-pills-cell "Devis à envoyer" at bounding box center [1077, 595] width 213 height 26
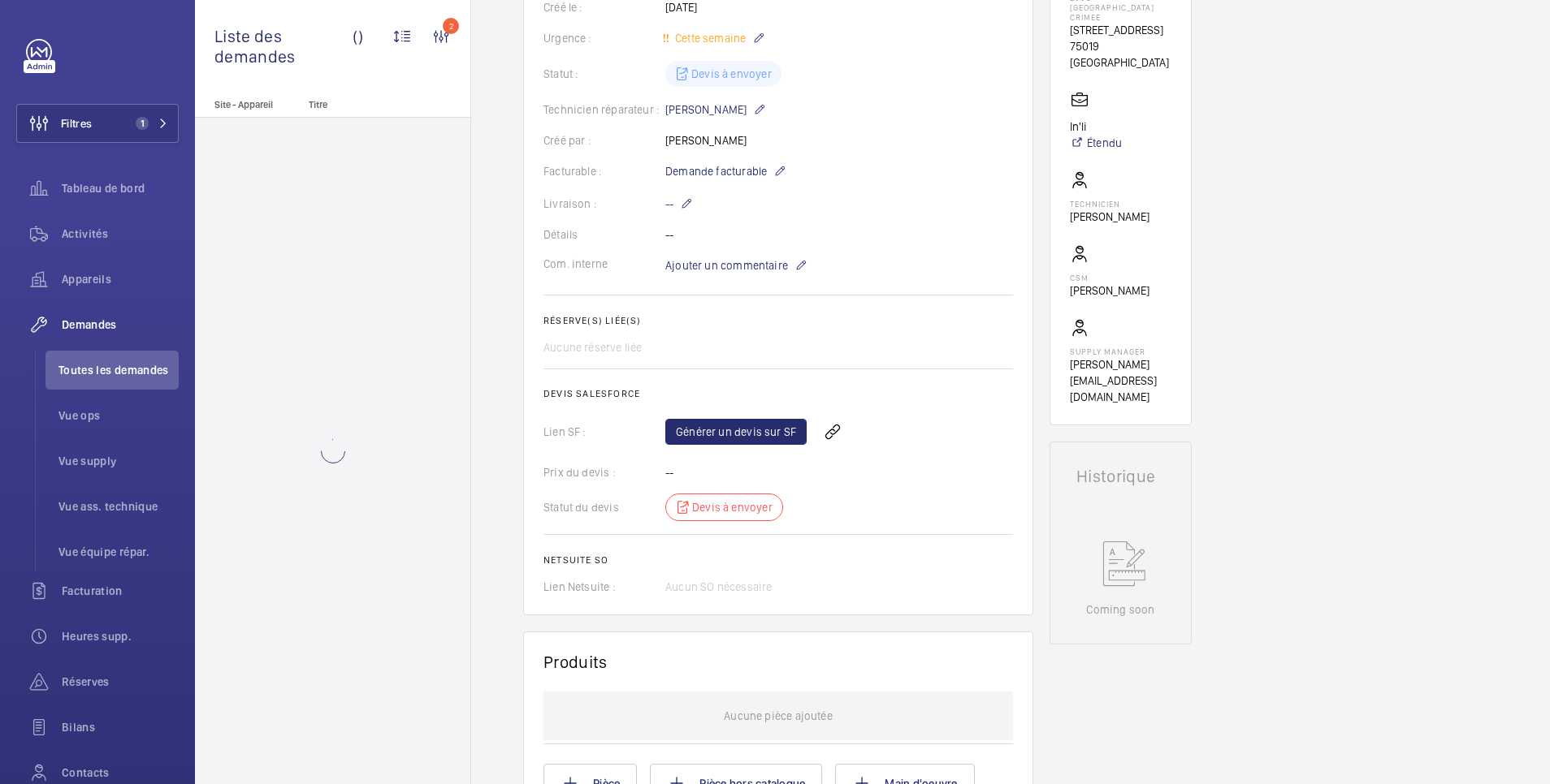
scroll to position [373, 0]
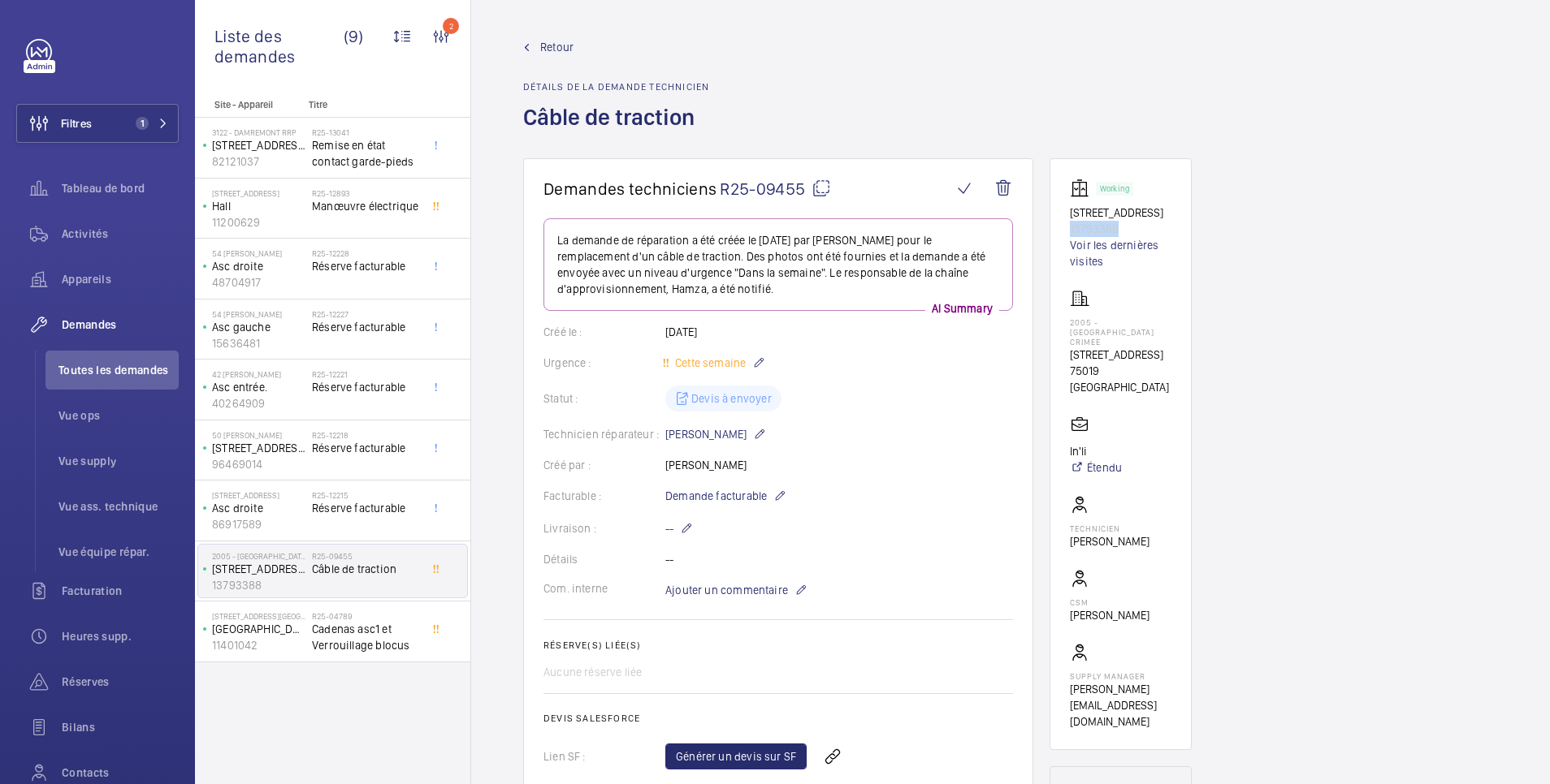
drag, startPoint x: 1128, startPoint y: 224, endPoint x: 1054, endPoint y: 228, distance: 74.1
click at [1054, 228] on wm-front-card "Working [STREET_ADDRESS] 13793388 Voir les dernières visites 2005 - [GEOGRAPHIC…" at bounding box center [1120, 455] width 142 height 591
copy p "13793388"
click at [96, 683] on span "Réserves" at bounding box center [120, 682] width 117 height 16
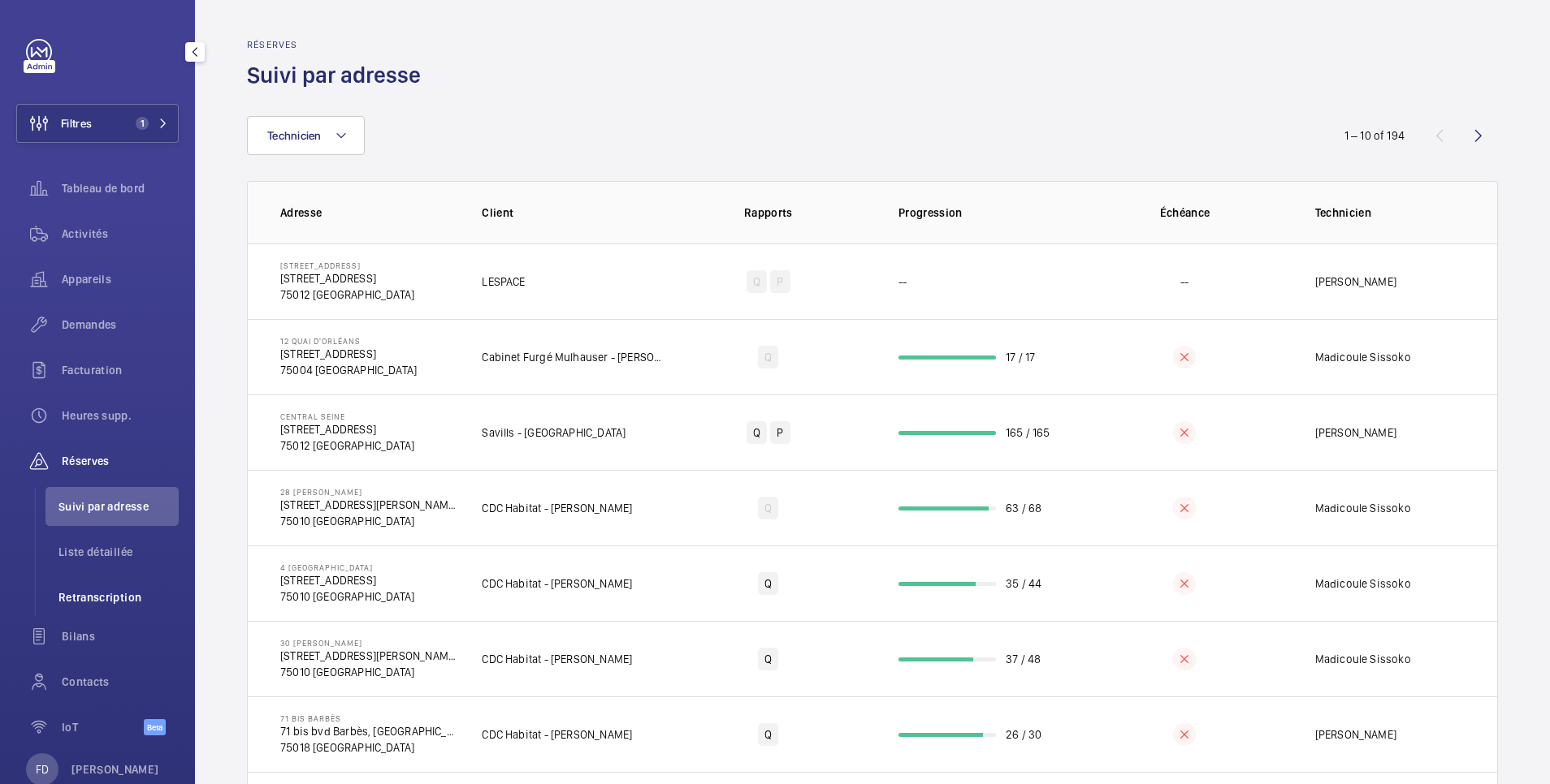
click at [97, 602] on span "Retranscription" at bounding box center [118, 597] width 120 height 16
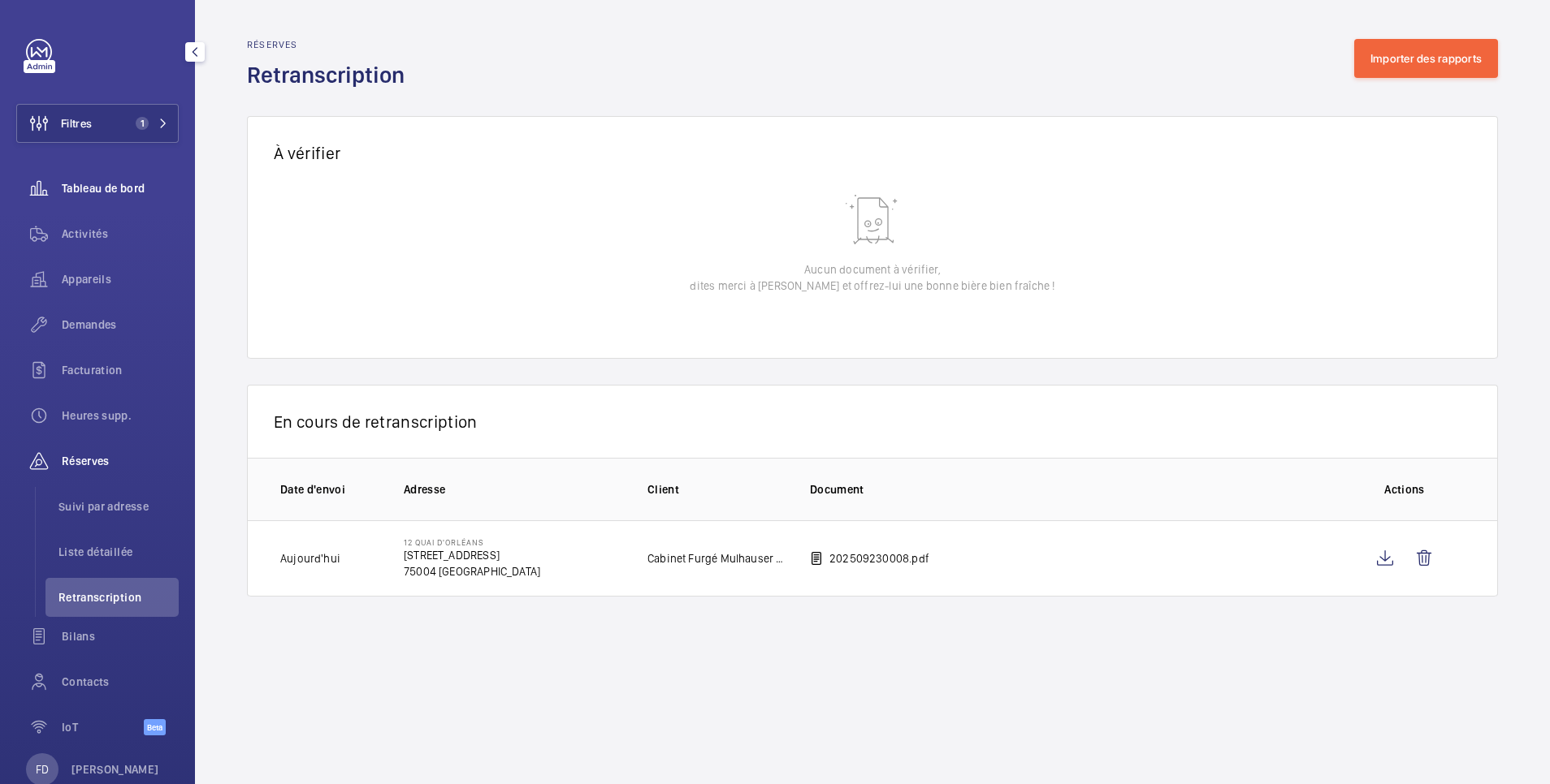
click at [126, 186] on span "Tableau de bord" at bounding box center [120, 189] width 117 height 16
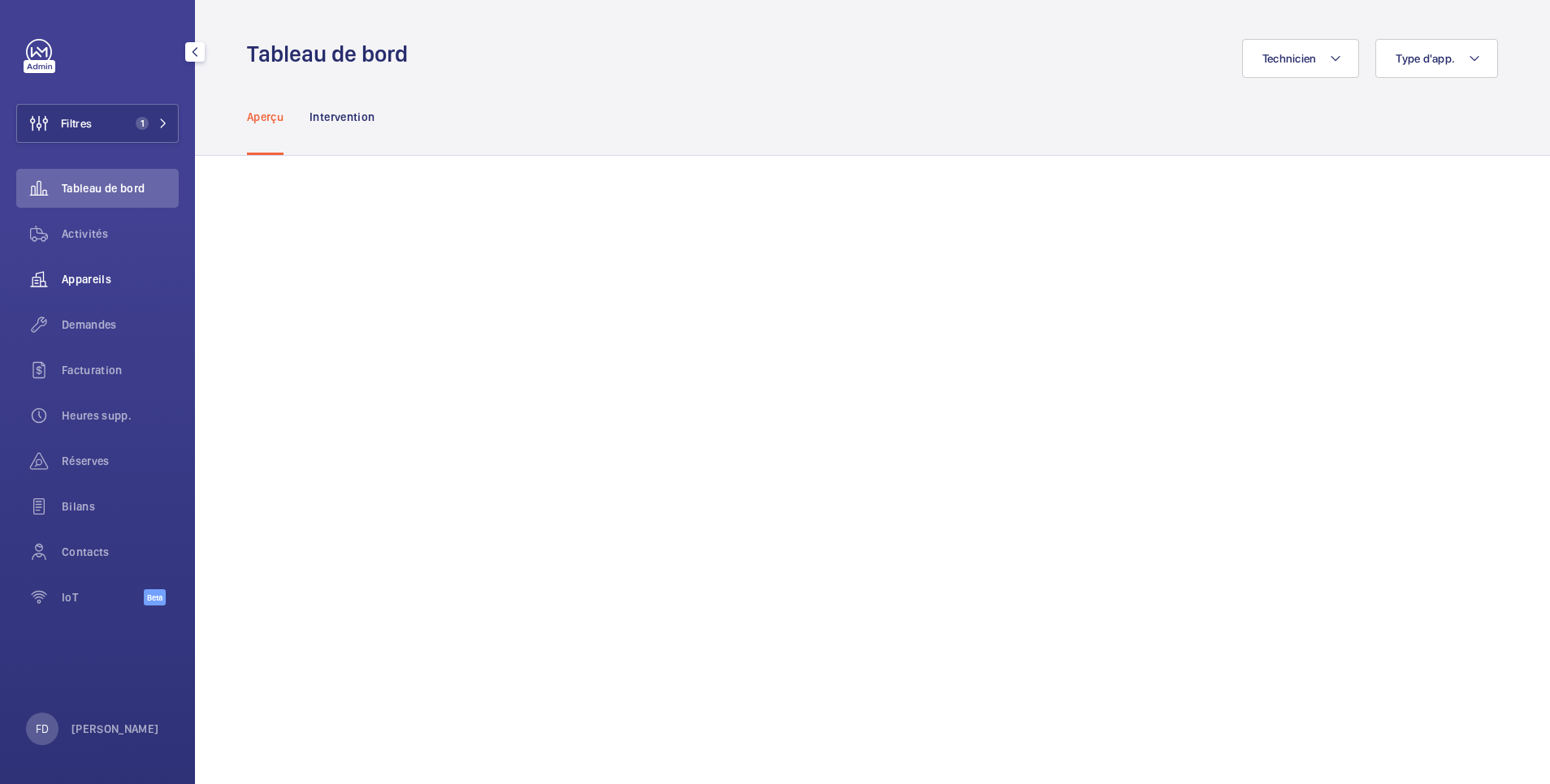
click at [86, 279] on span "Appareils" at bounding box center [120, 279] width 117 height 16
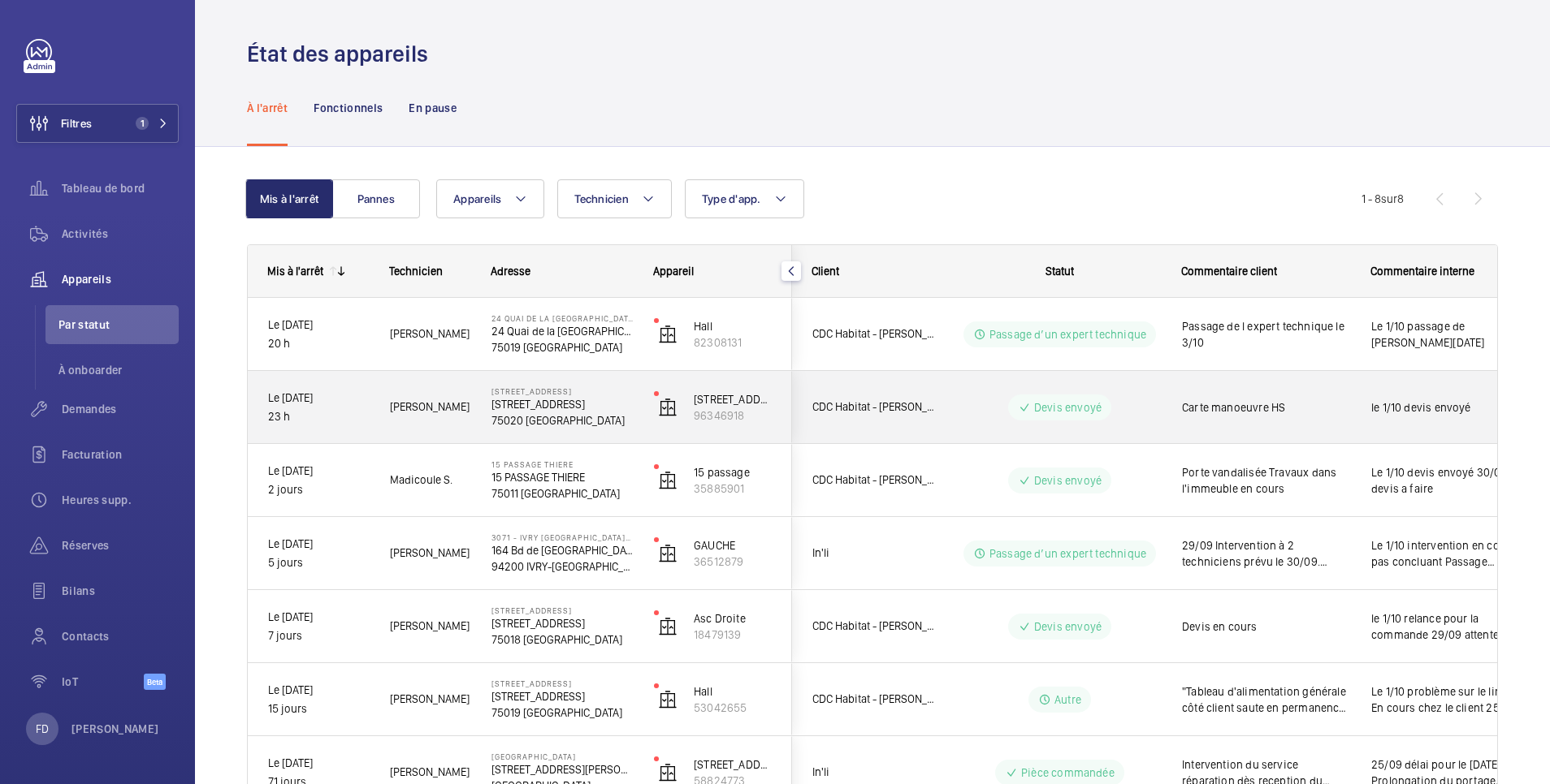
scroll to position [196, 0]
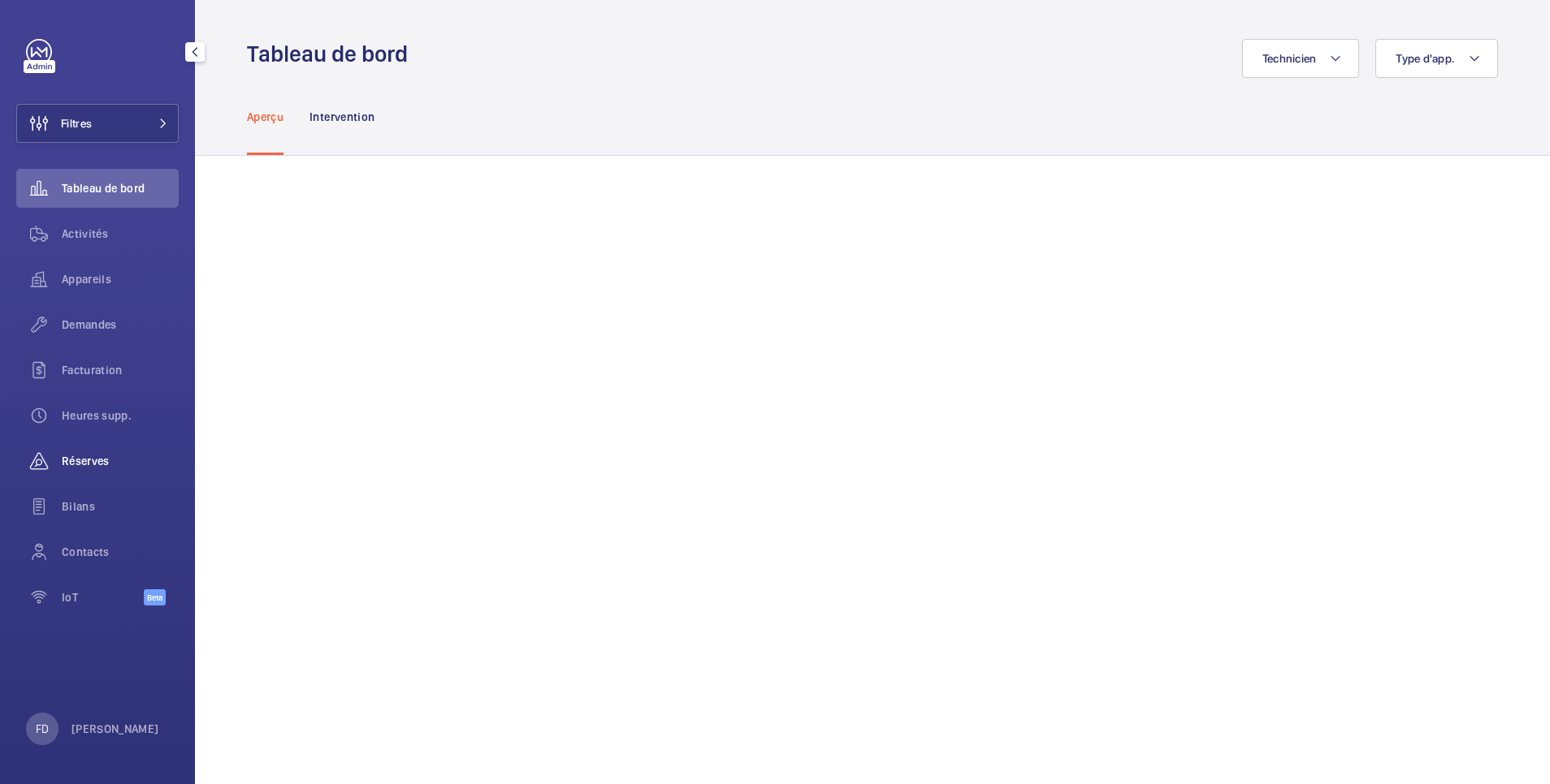
click at [84, 466] on span "Réserves" at bounding box center [120, 460] width 117 height 16
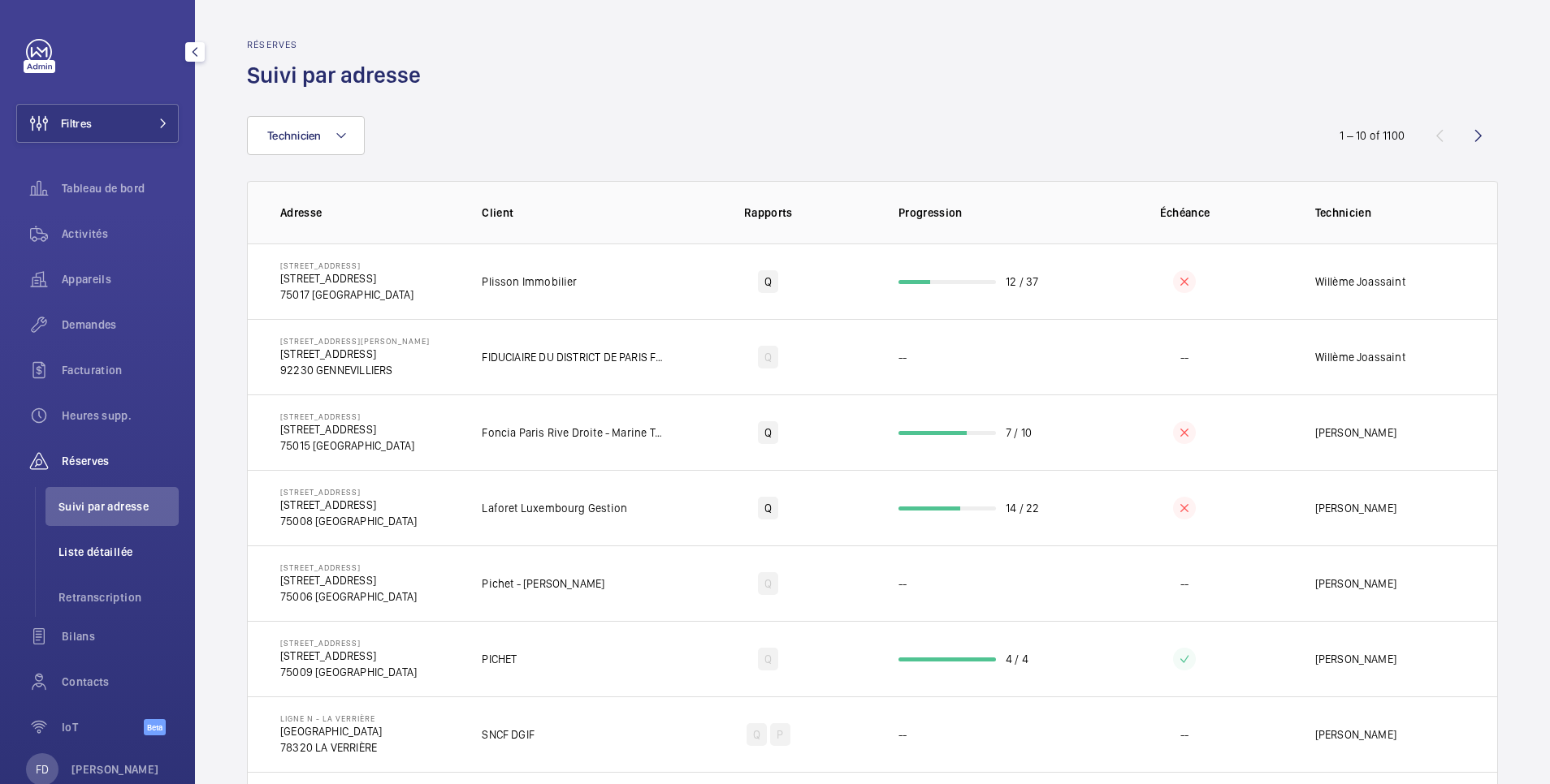
click at [98, 551] on span "Liste détaillée" at bounding box center [118, 552] width 120 height 16
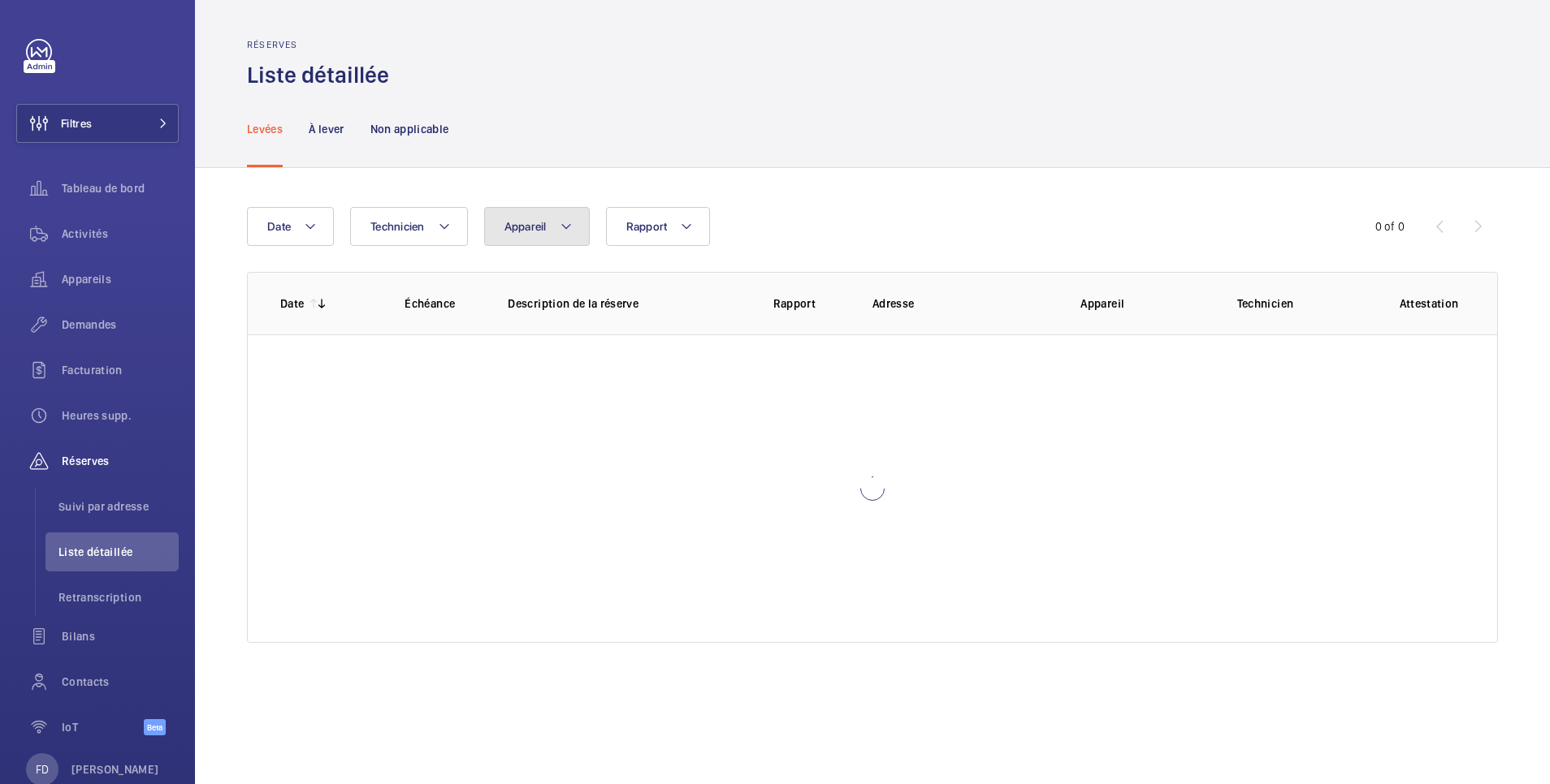
click at [534, 225] on span "Appareil" at bounding box center [525, 226] width 43 height 13
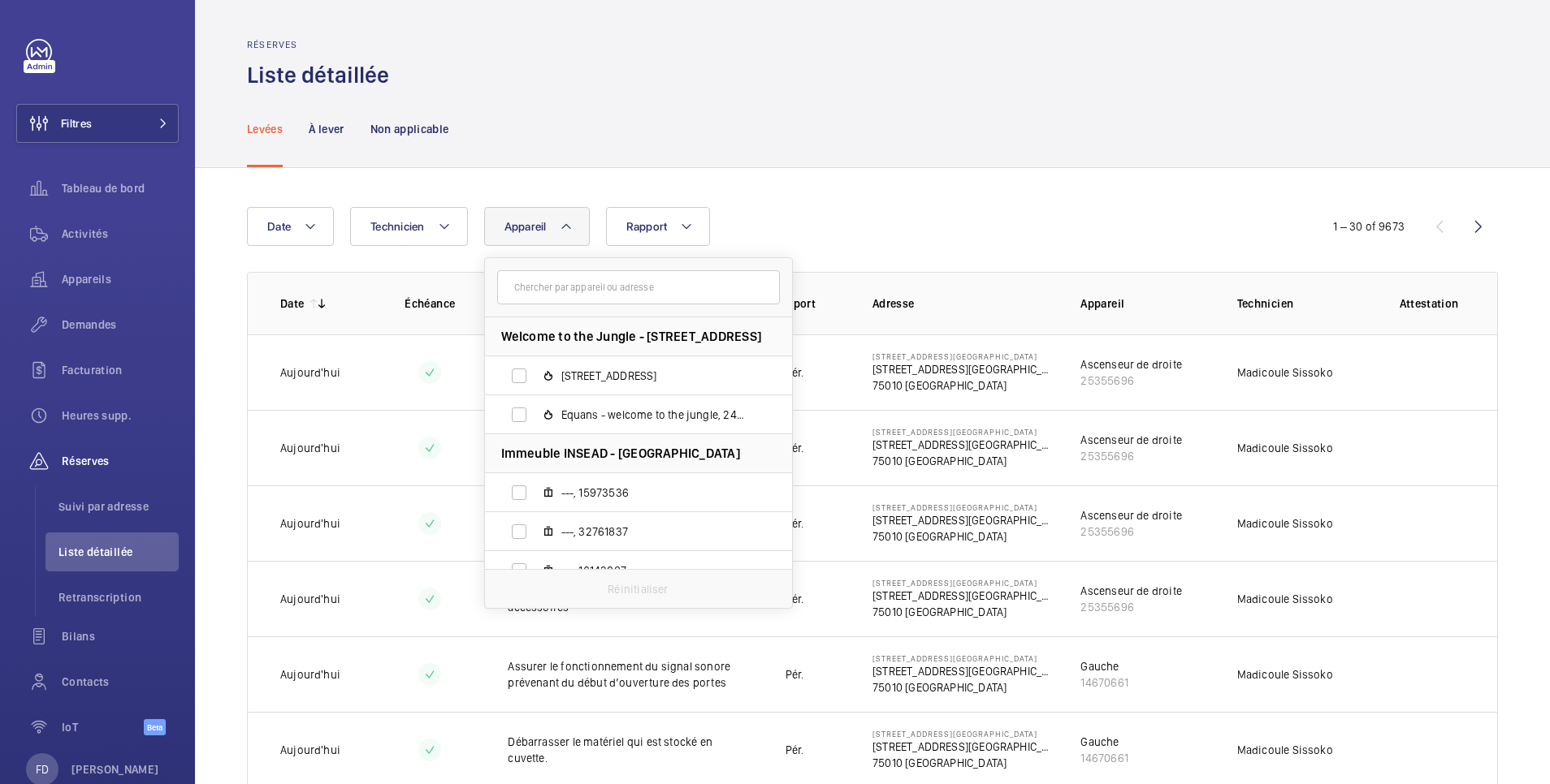
click at [531, 290] on input "text" at bounding box center [638, 287] width 283 height 34
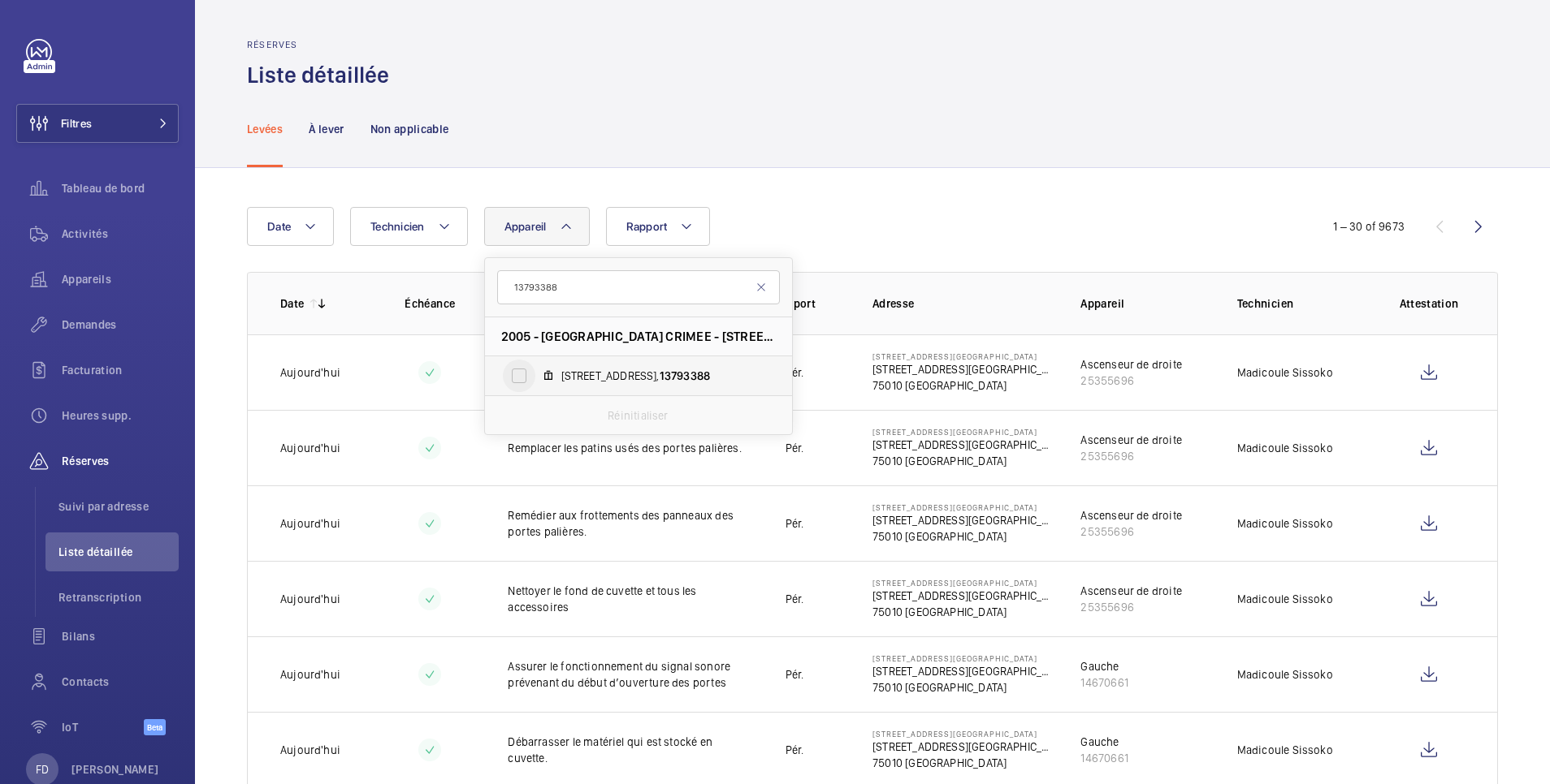
type input "13793388"
click at [517, 380] on input "222 rue de crimée, 13793388" at bounding box center [518, 375] width 33 height 33
checkbox input "true"
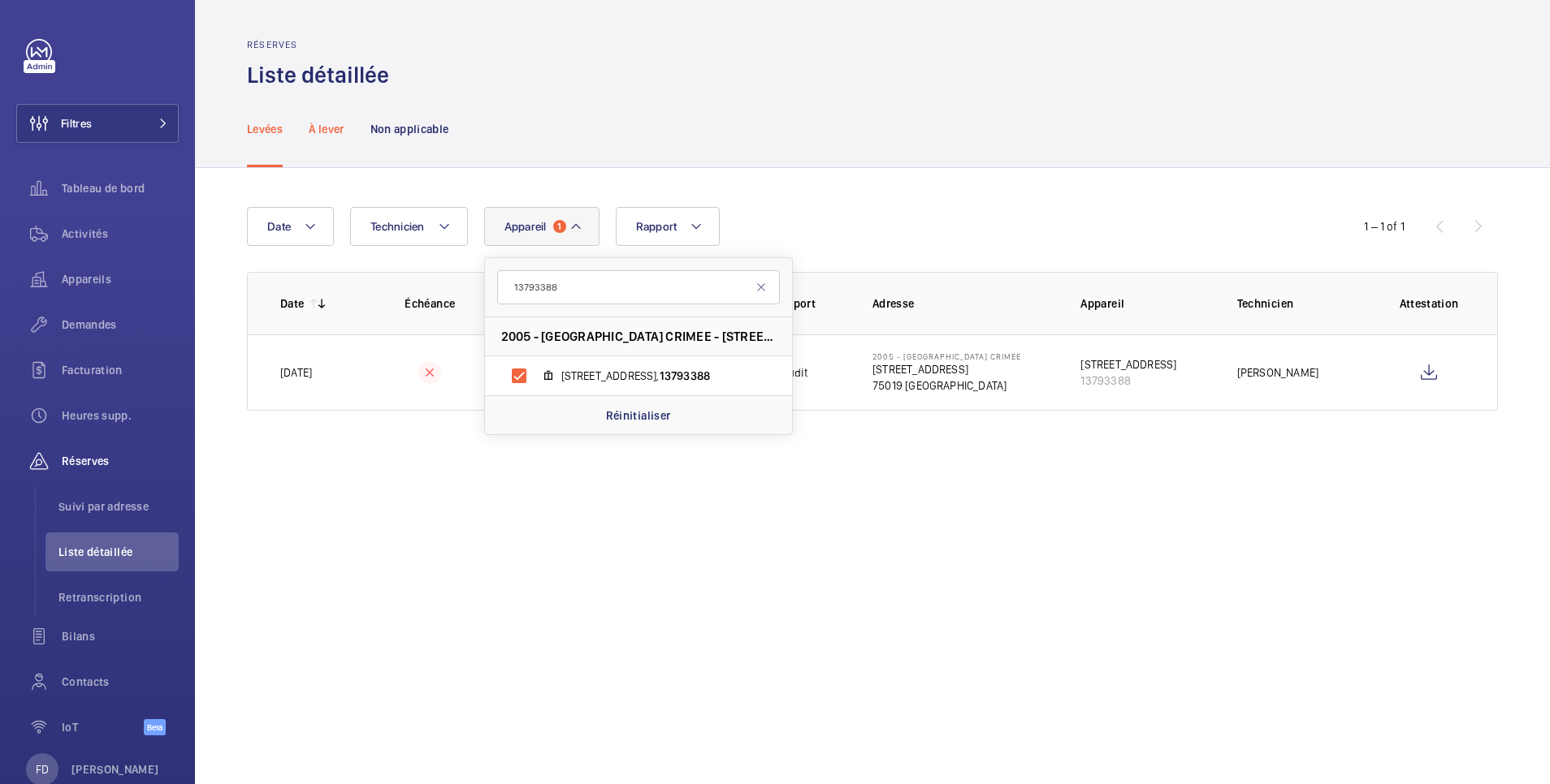
click at [312, 123] on p "À lever" at bounding box center [326, 129] width 35 height 16
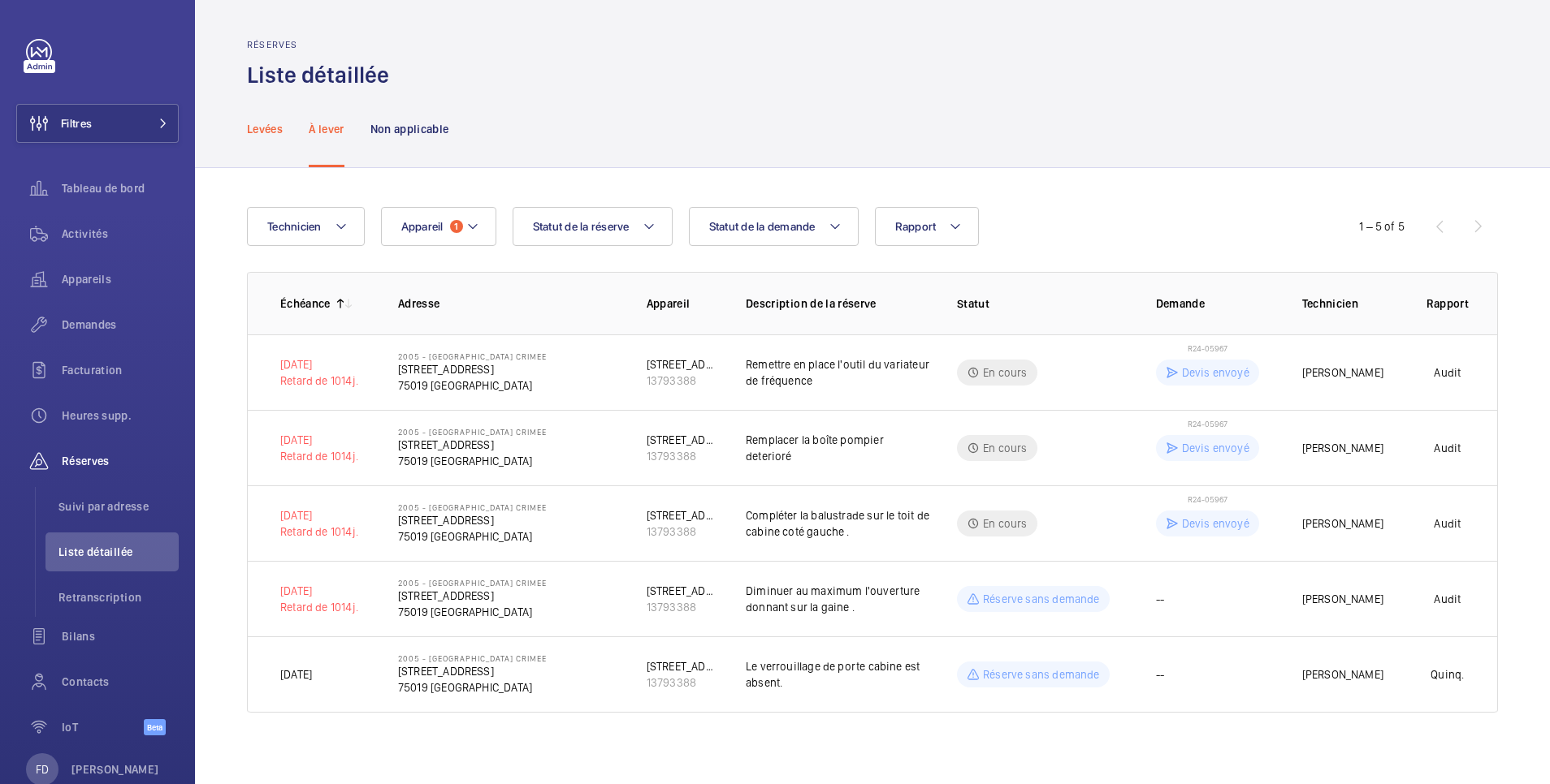
click at [266, 127] on p "Levées" at bounding box center [265, 129] width 36 height 16
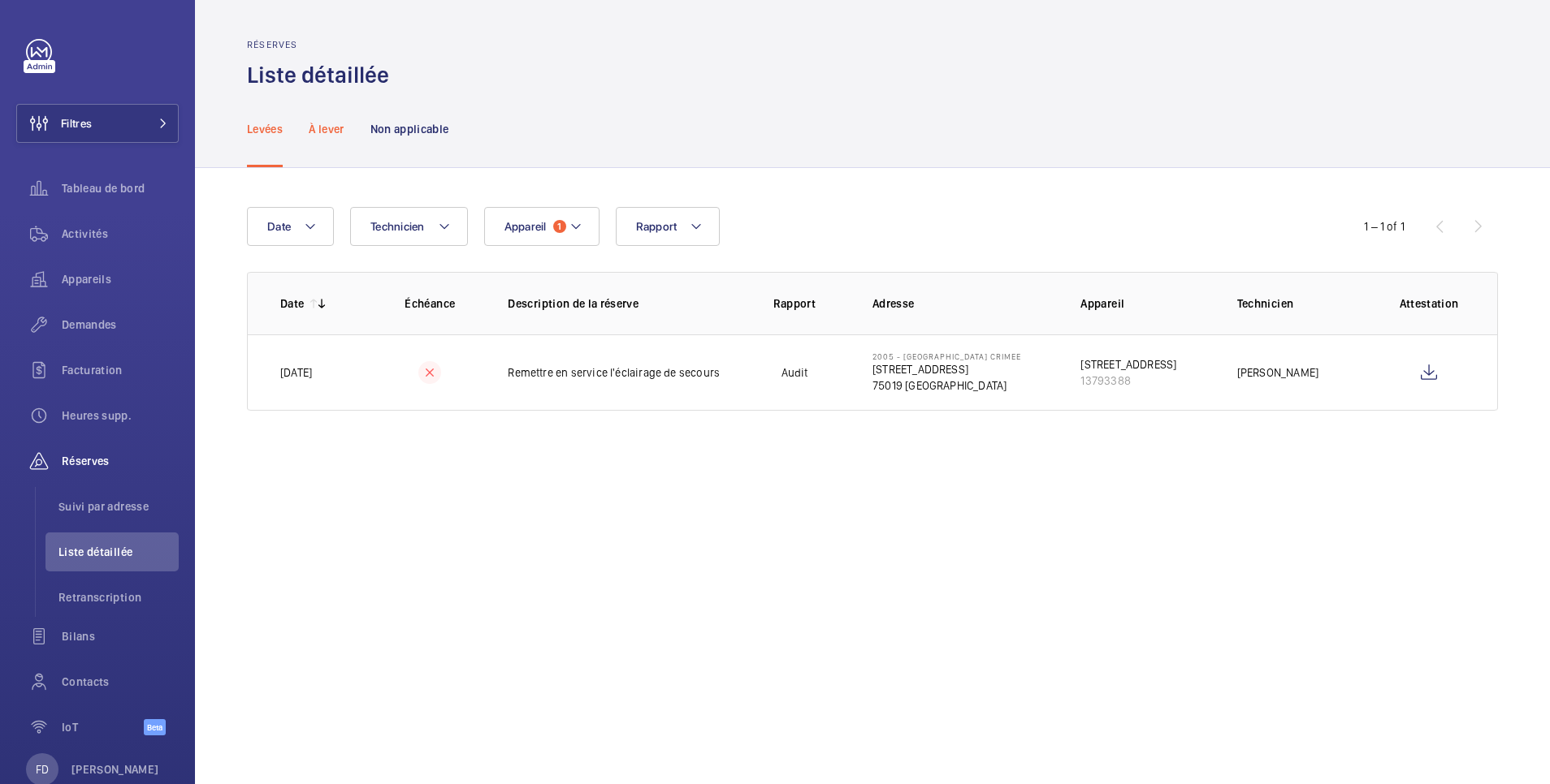
click at [330, 133] on p "À lever" at bounding box center [326, 129] width 35 height 16
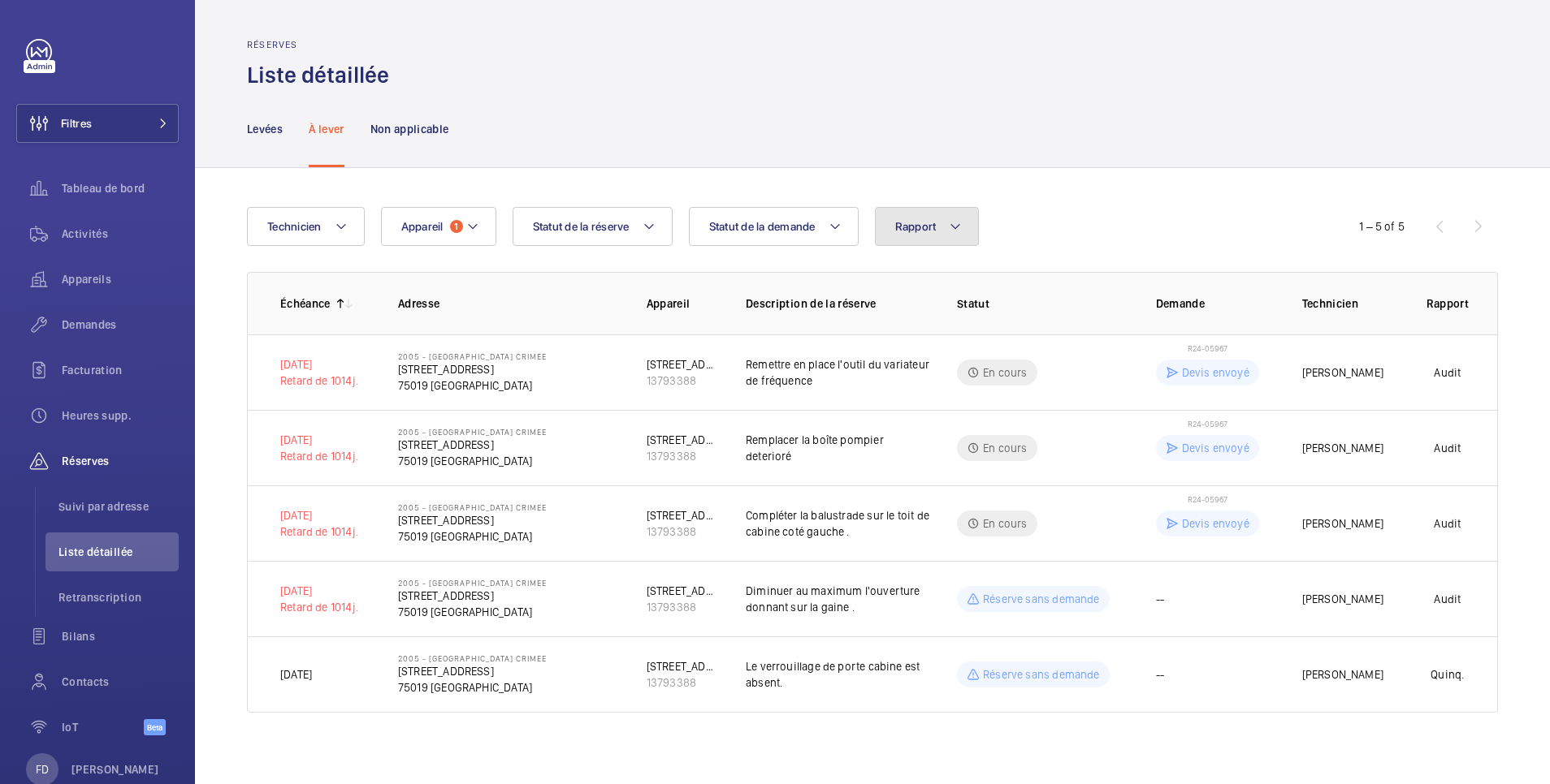
click at [926, 220] on span "Rapport" at bounding box center [916, 226] width 42 height 13
click at [431, 131] on p "Non applicable" at bounding box center [409, 129] width 78 height 16
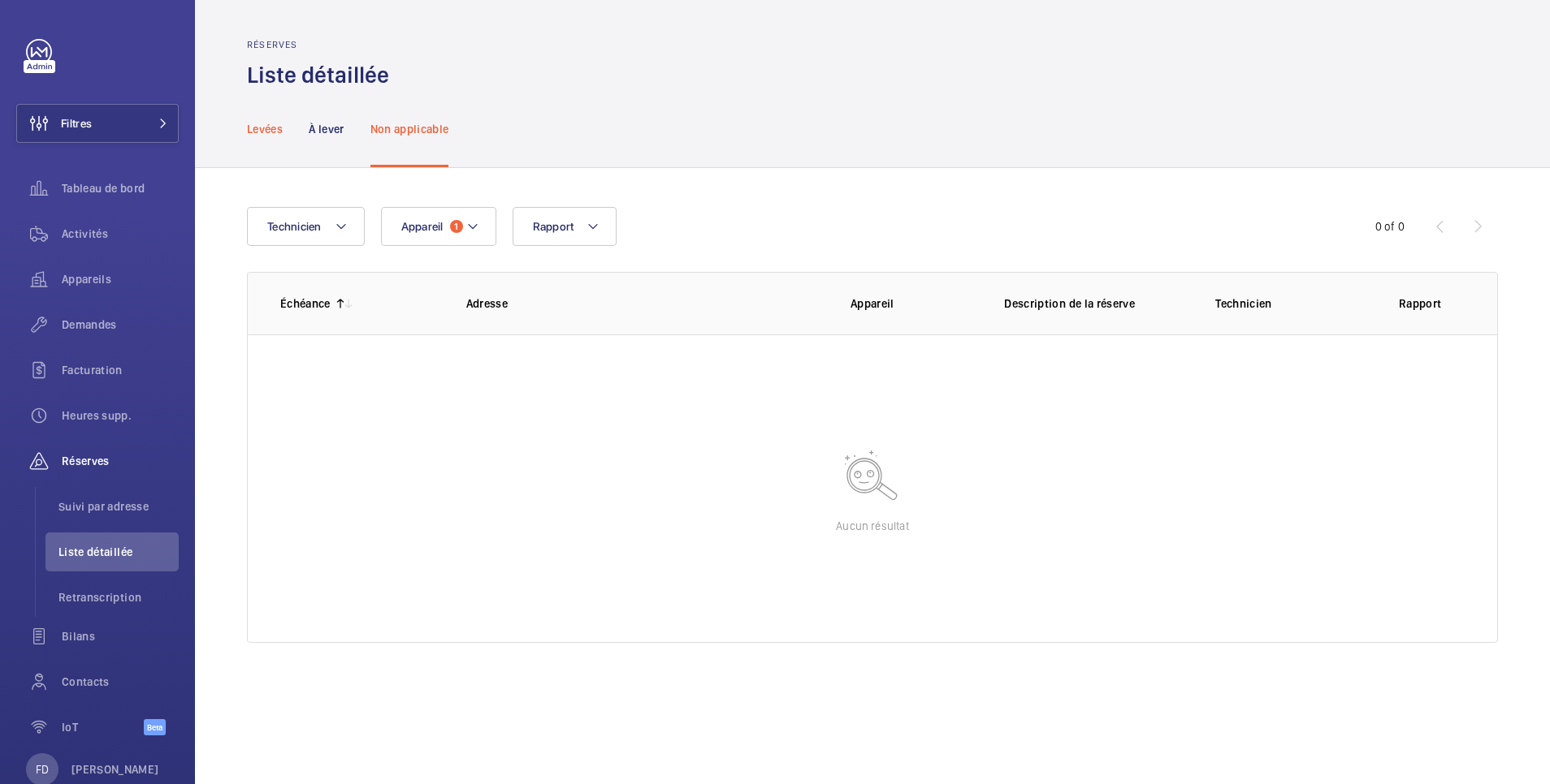
click at [270, 126] on p "Levées" at bounding box center [265, 129] width 36 height 16
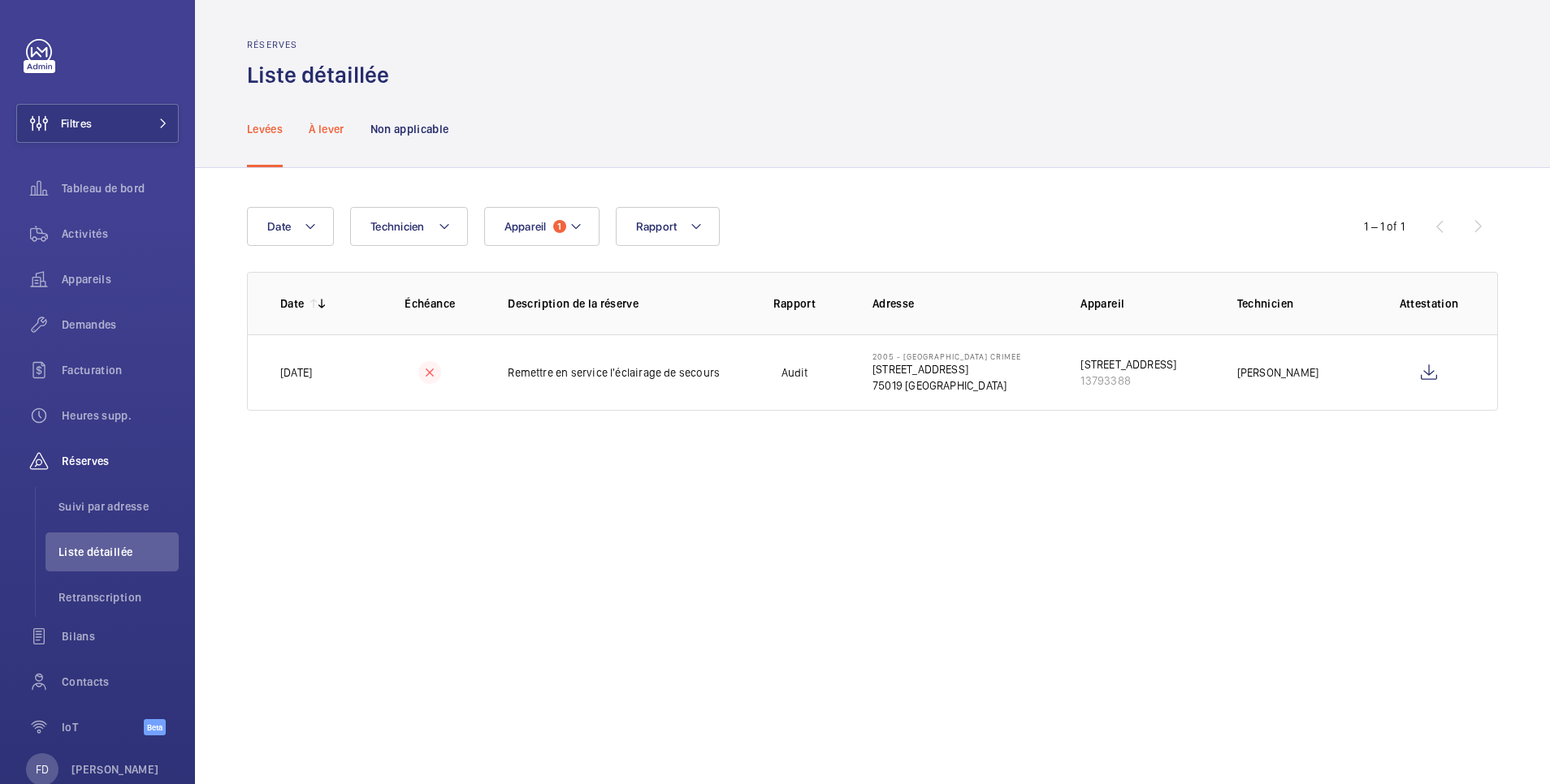
click at [321, 130] on p "À lever" at bounding box center [326, 129] width 35 height 16
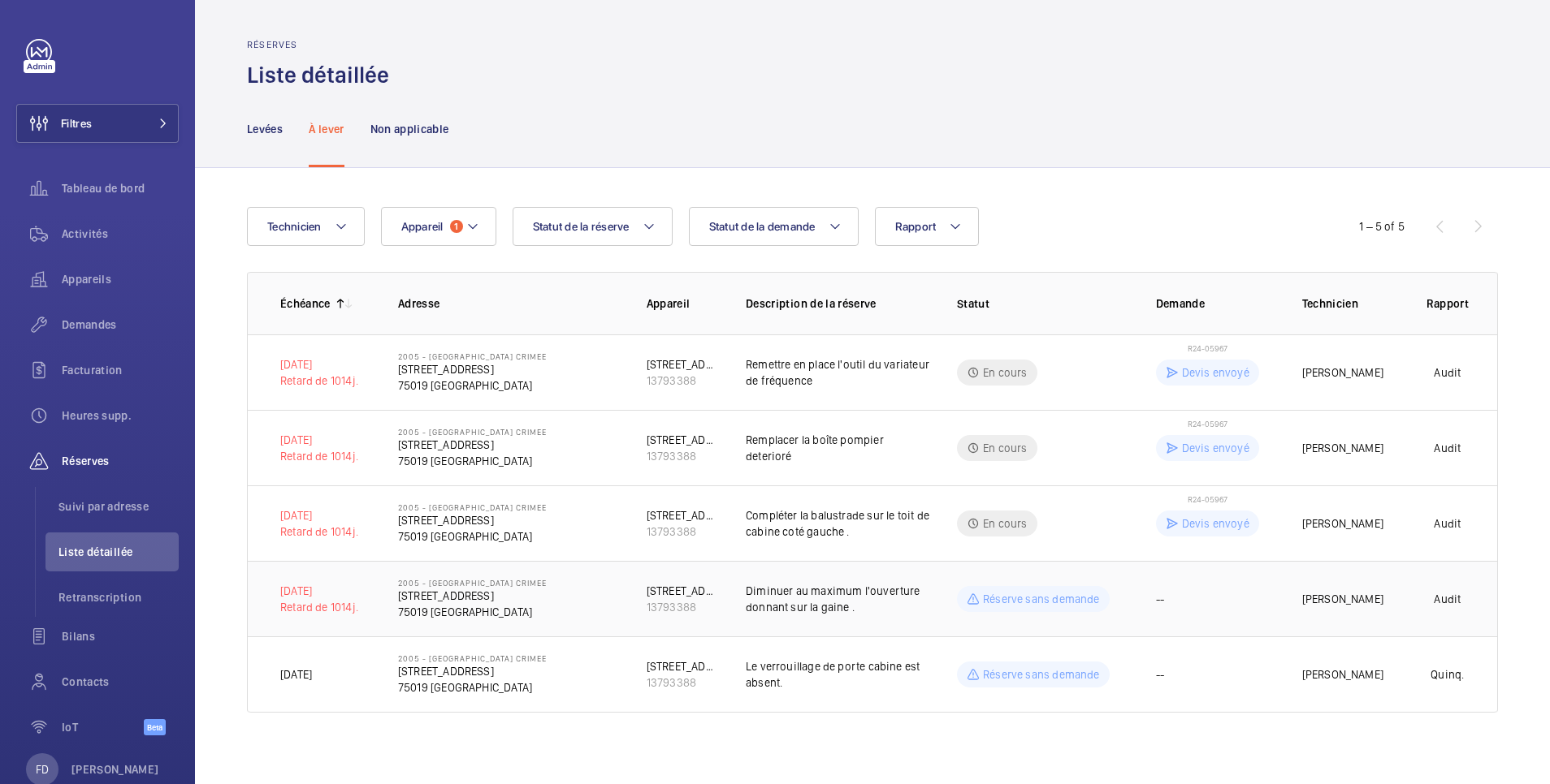
click at [1254, 599] on td "--" at bounding box center [1202, 598] width 146 height 75
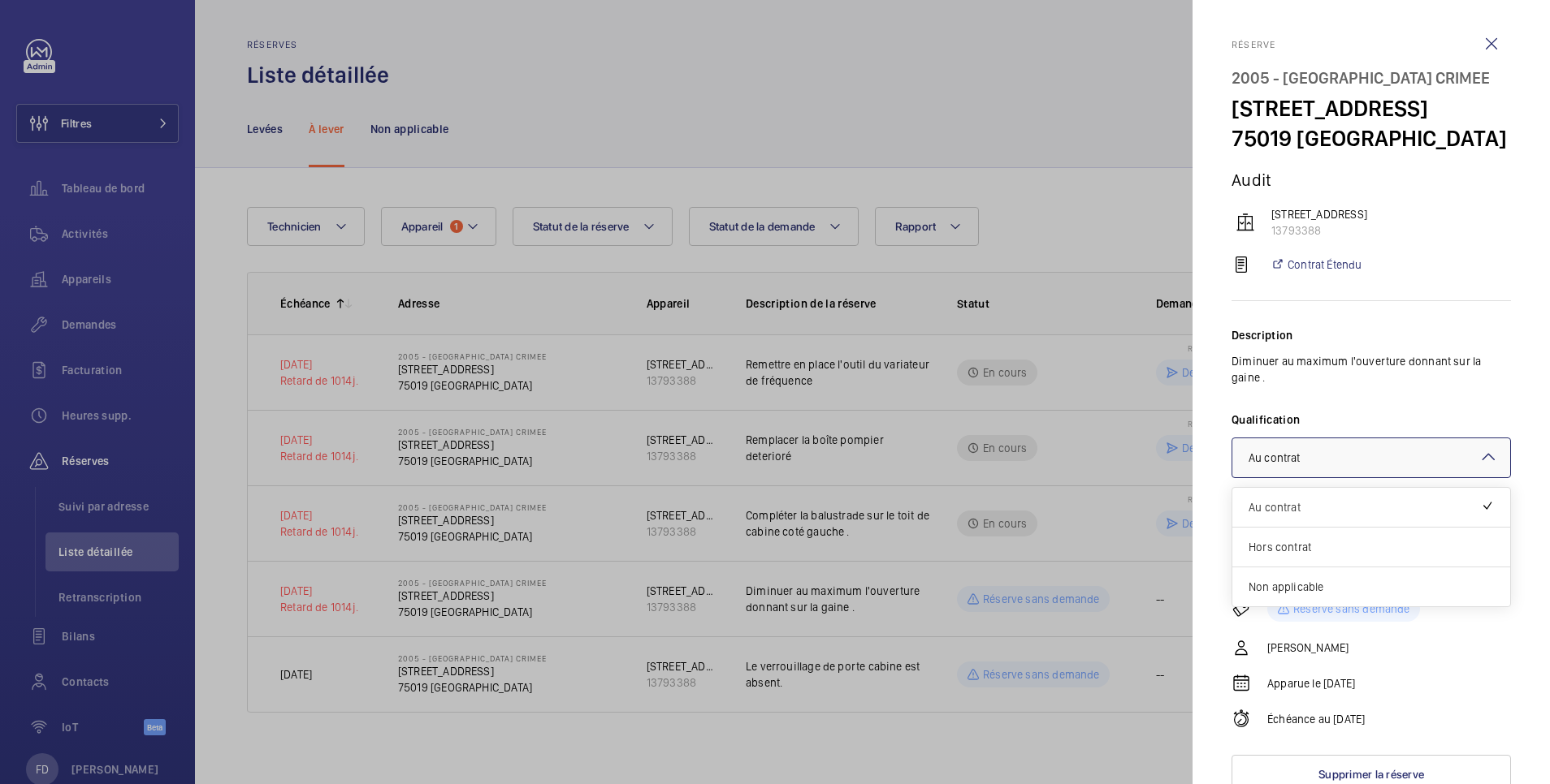
click at [1330, 466] on div "× Au contrat" at bounding box center [1294, 457] width 91 height 16
click at [1305, 595] on span "Non applicable" at bounding box center [1370, 587] width 245 height 16
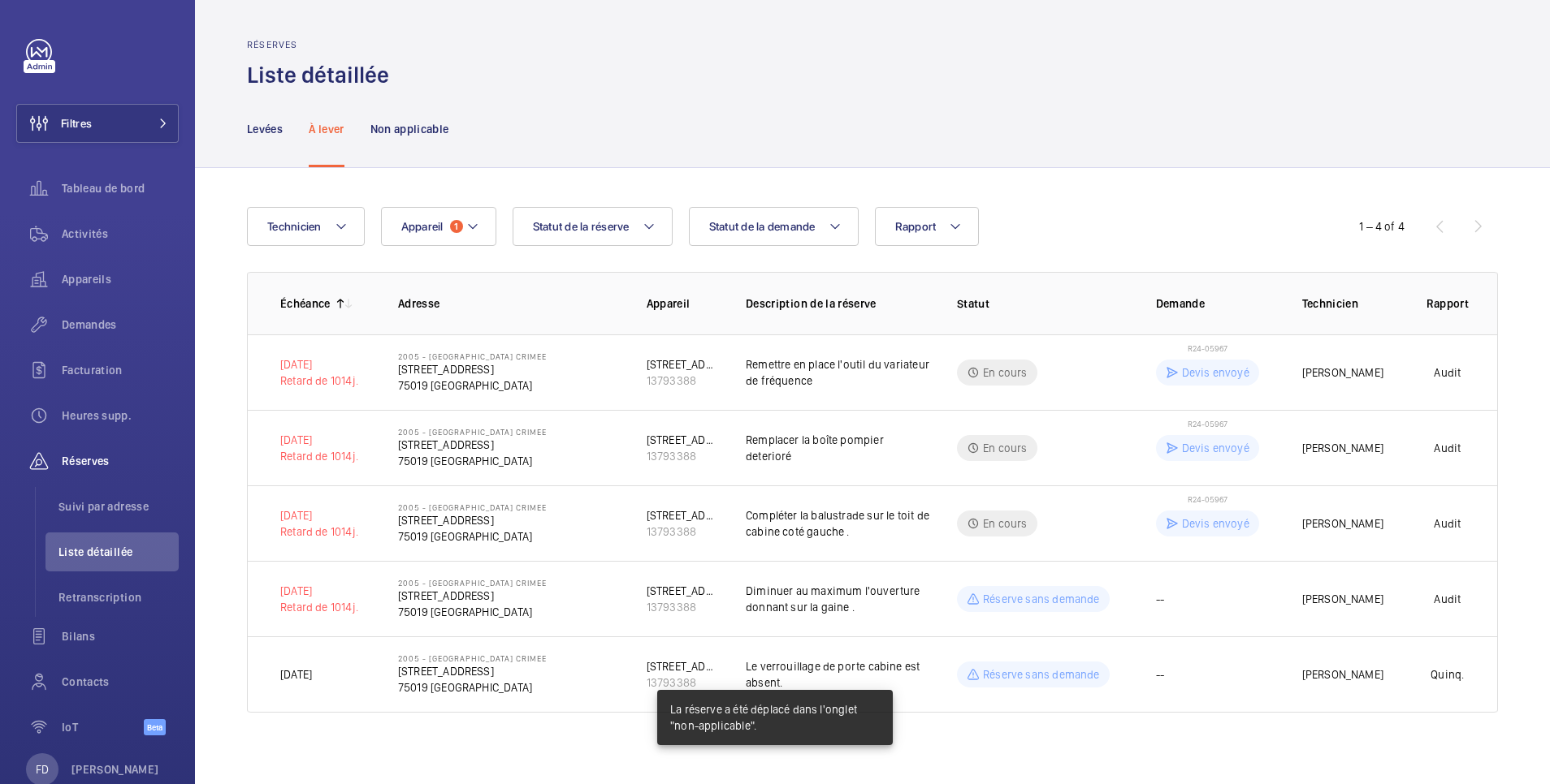
click at [939, 82] on div "Réserves Liste détaillée" at bounding box center [873, 65] width 1251 height 52
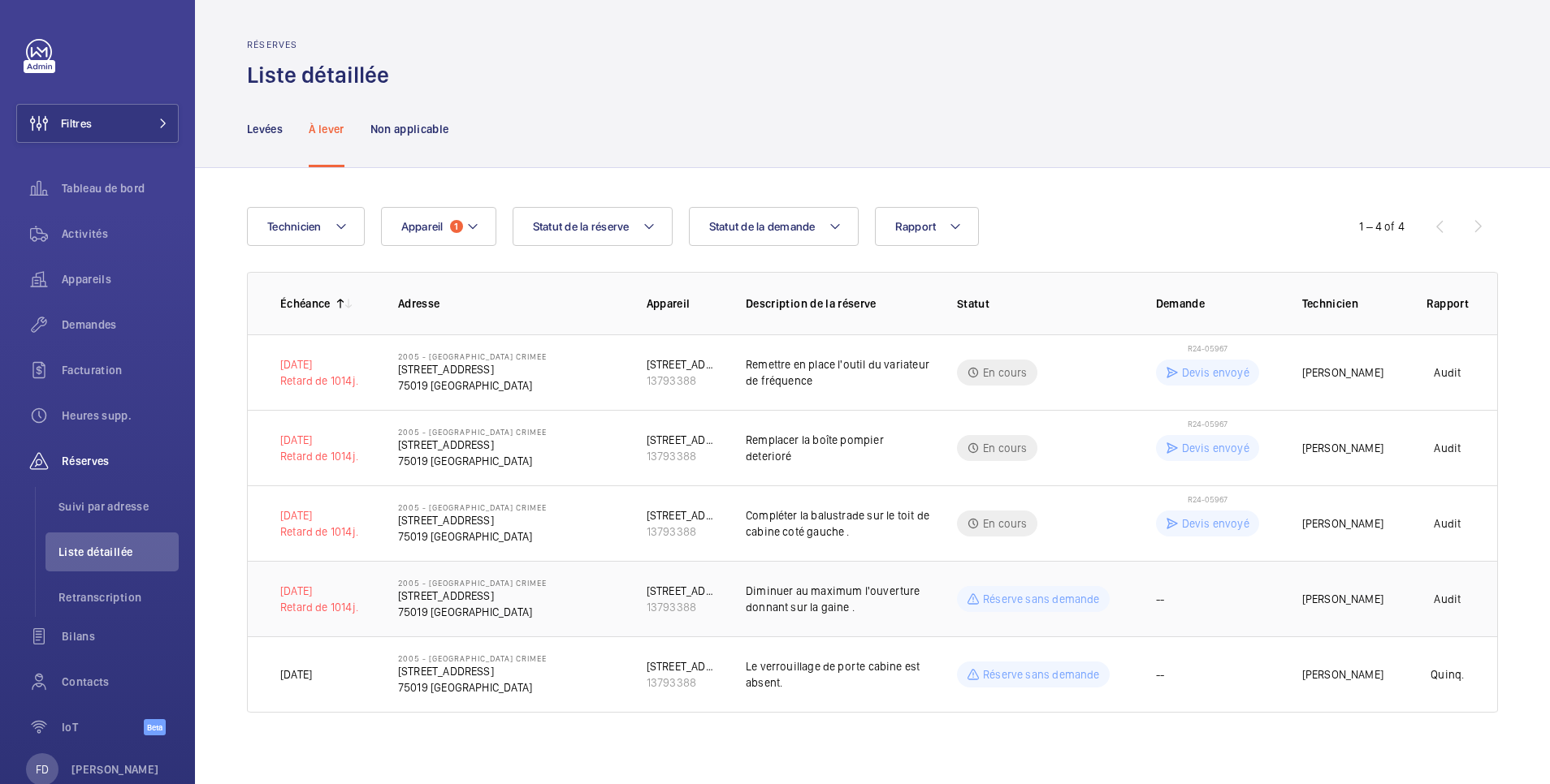
click at [1131, 595] on td "--" at bounding box center [1202, 598] width 146 height 75
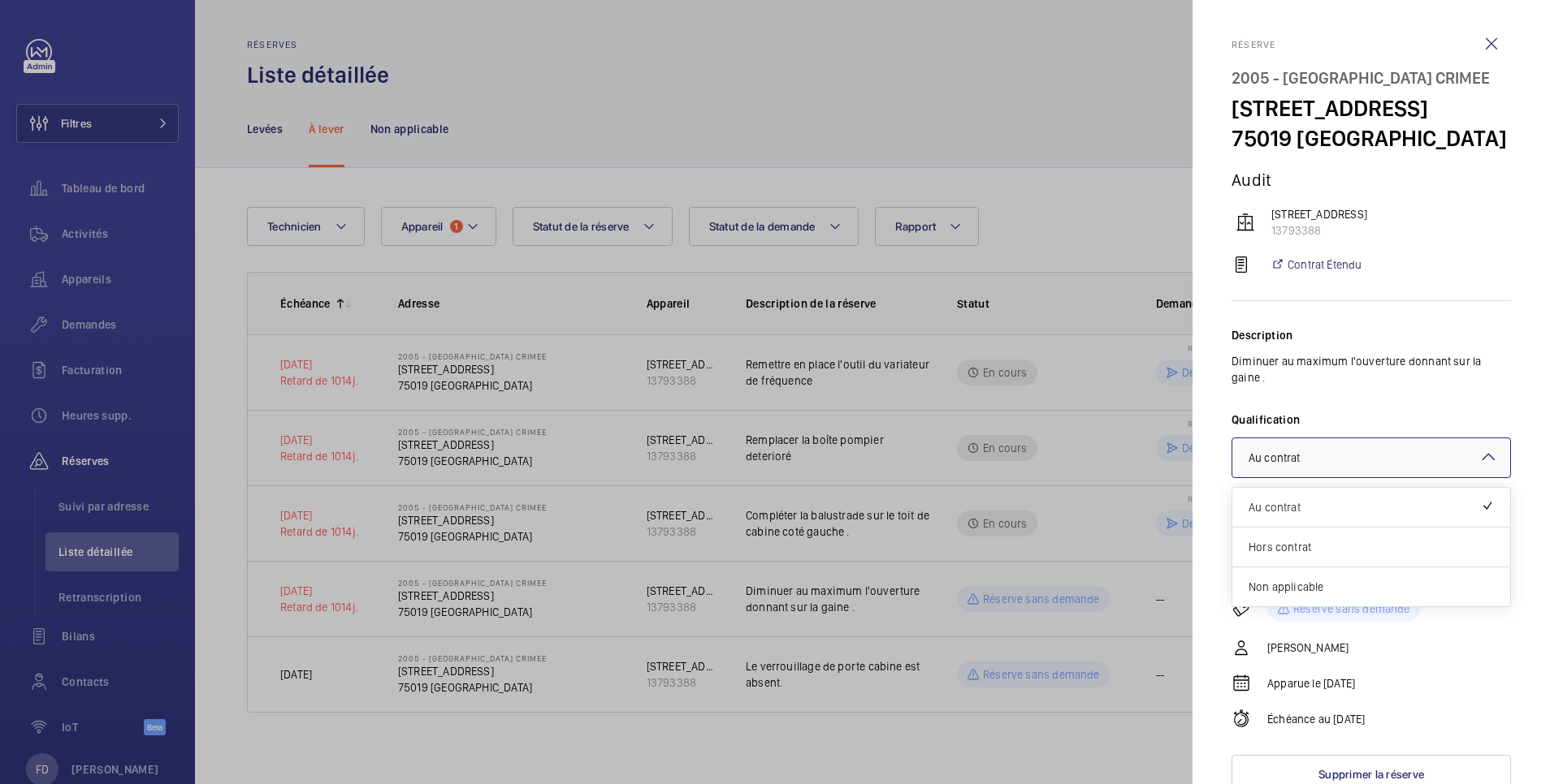
click at [1261, 464] on span "Au contrat" at bounding box center [1274, 457] width 52 height 13
click at [1289, 595] on span "Non applicable" at bounding box center [1370, 587] width 245 height 16
